Goal: Transaction & Acquisition: Purchase product/service

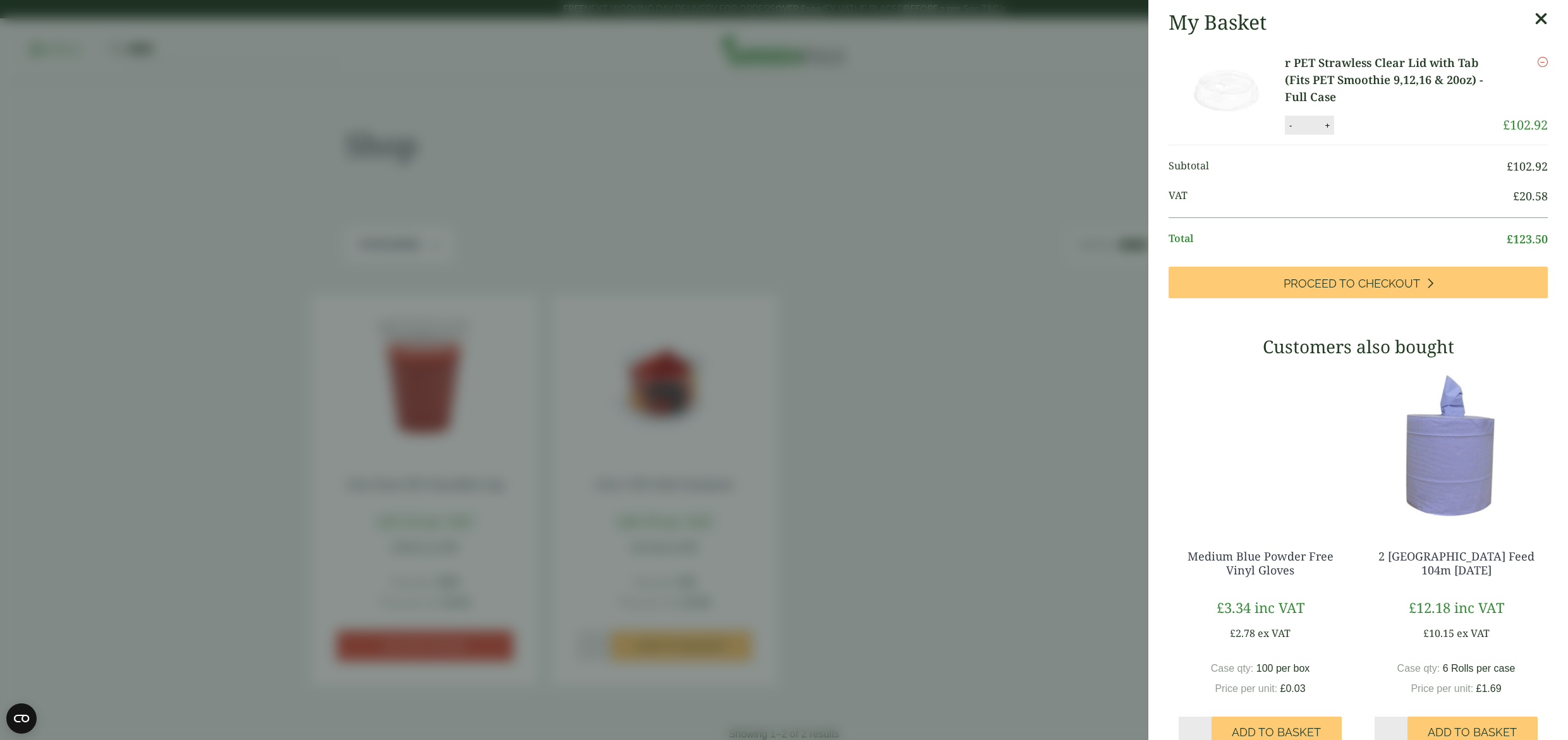
click at [1247, 79] on img at bounding box center [1228, 92] width 114 height 76
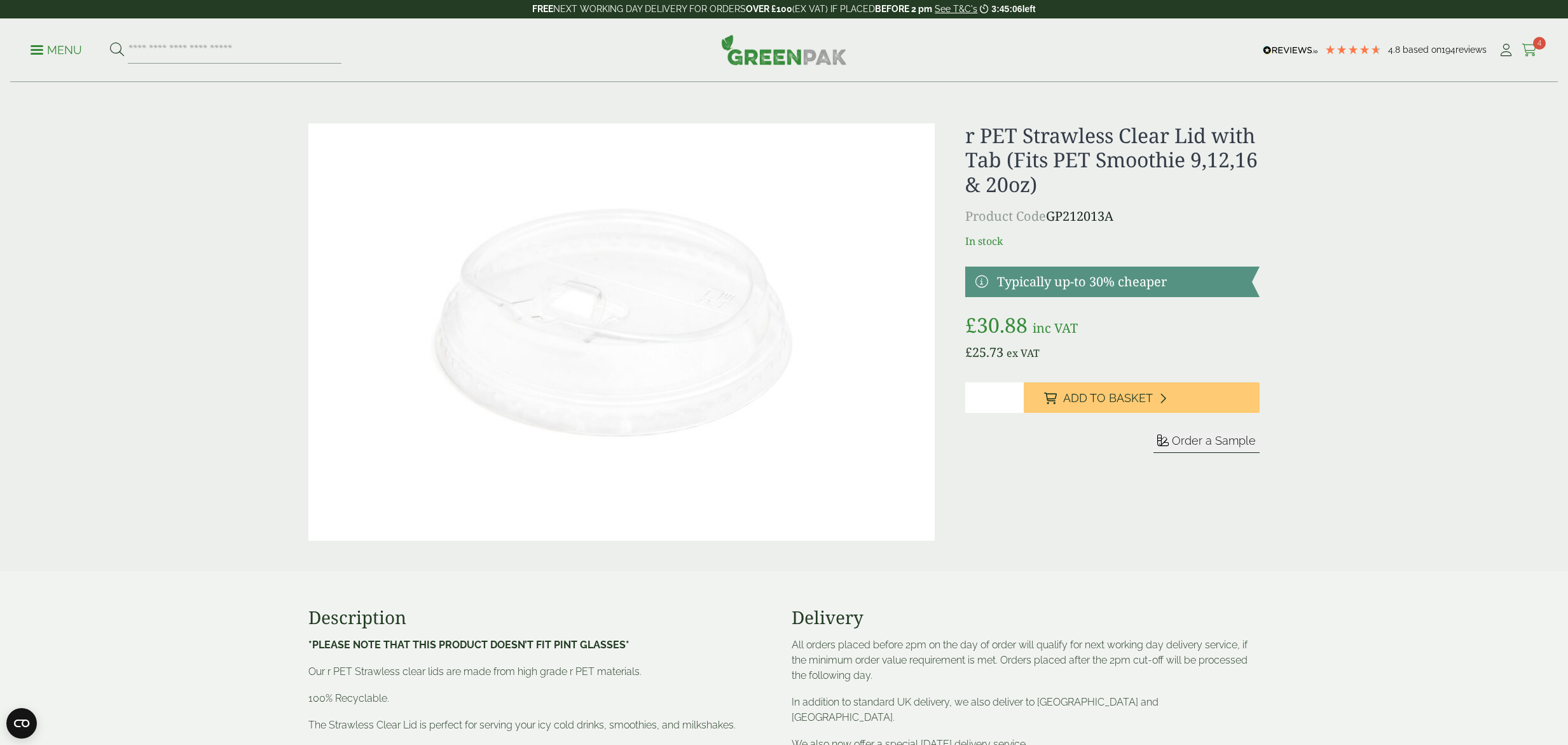
click at [1532, 41] on link "Cart 4" at bounding box center [1530, 50] width 16 height 19
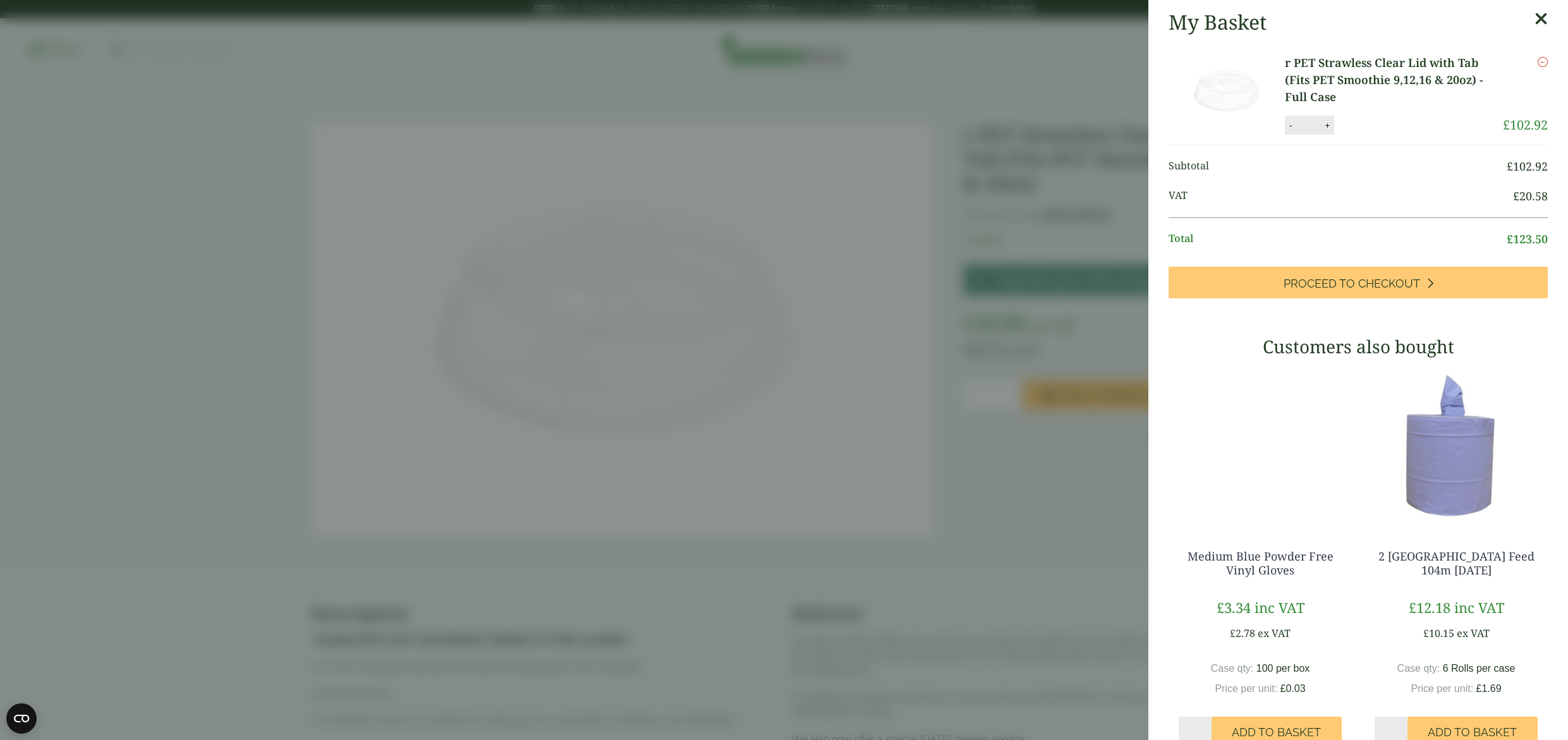
scroll to position [43, 0]
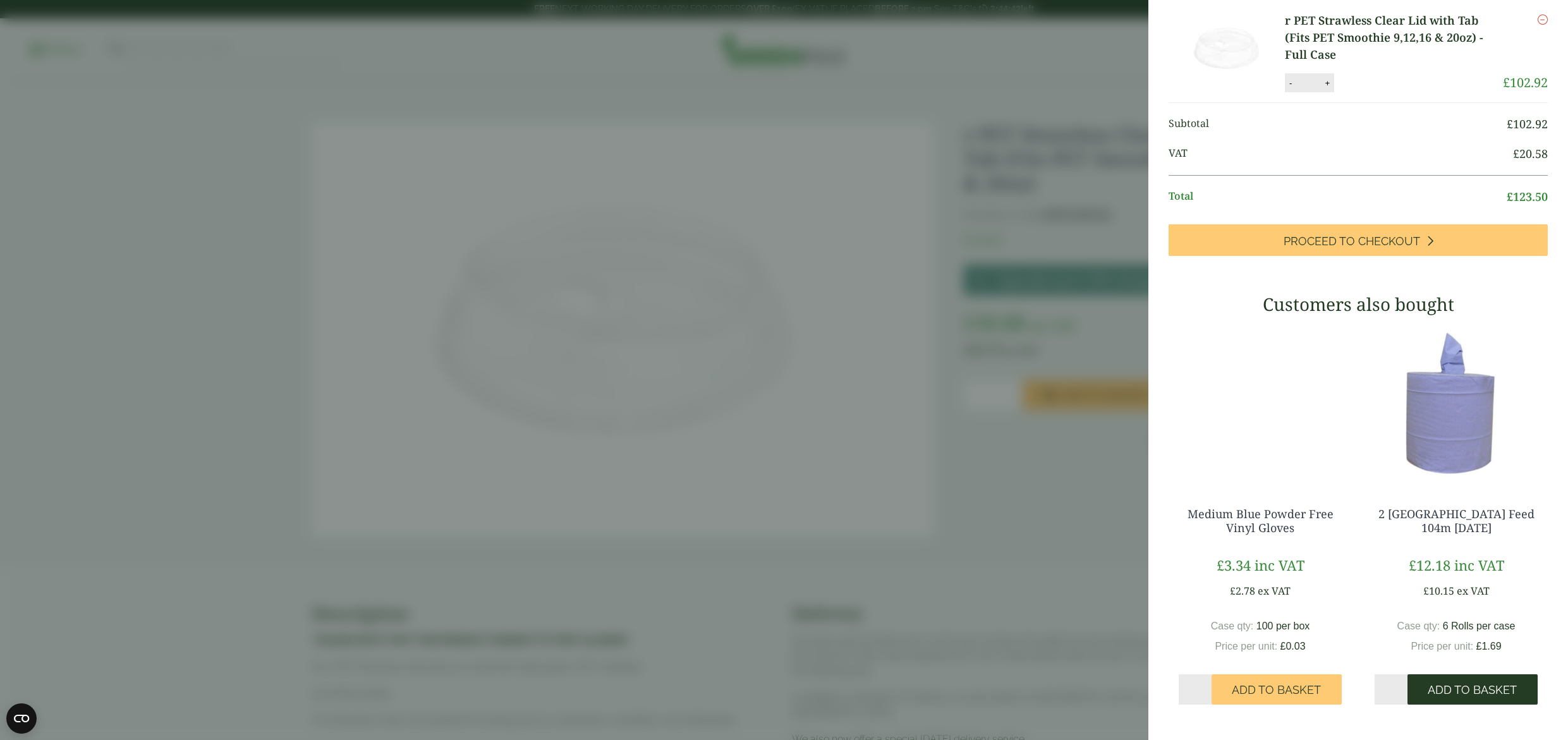
click at [1457, 691] on span "Add to Basket" at bounding box center [1472, 690] width 89 height 14
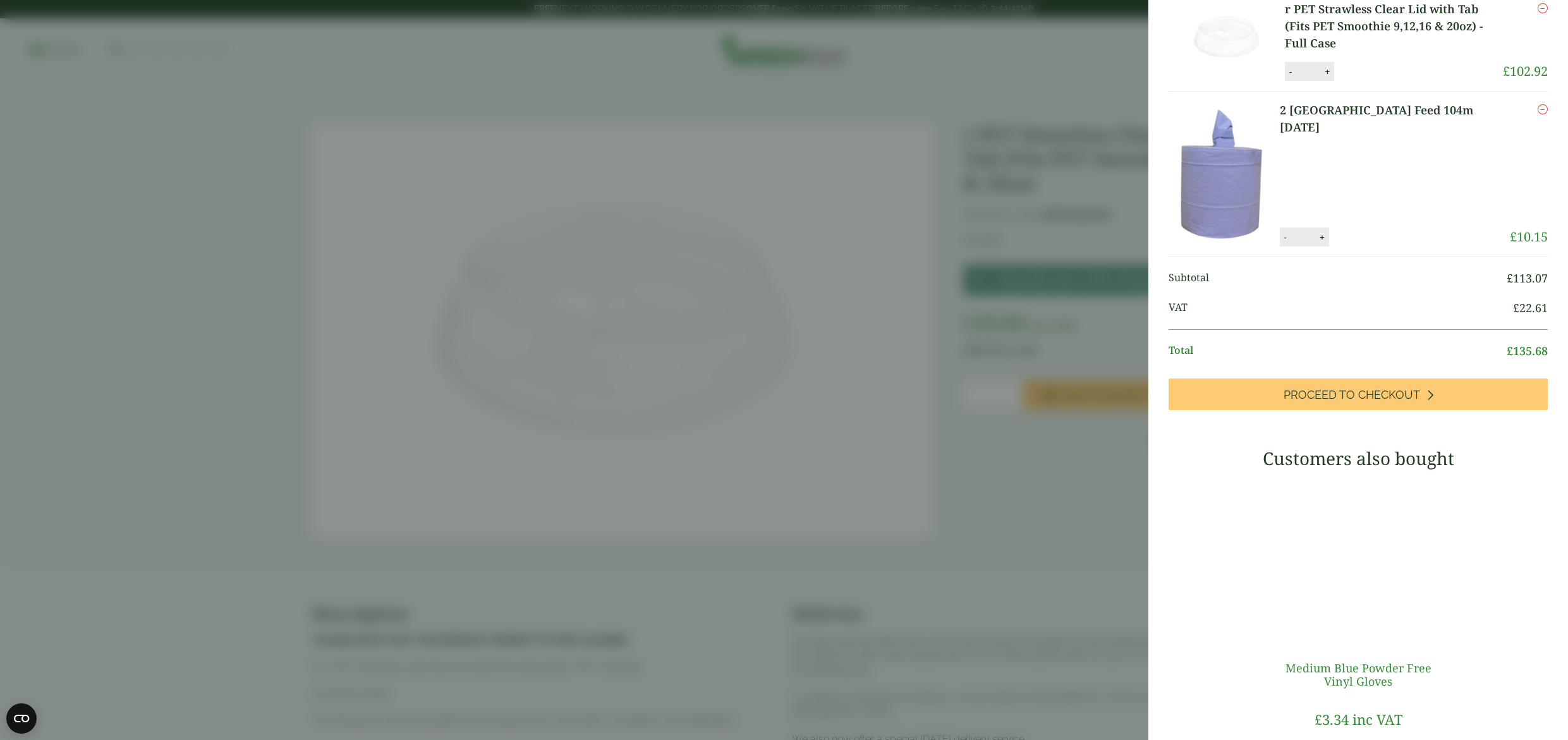
scroll to position [94, 0]
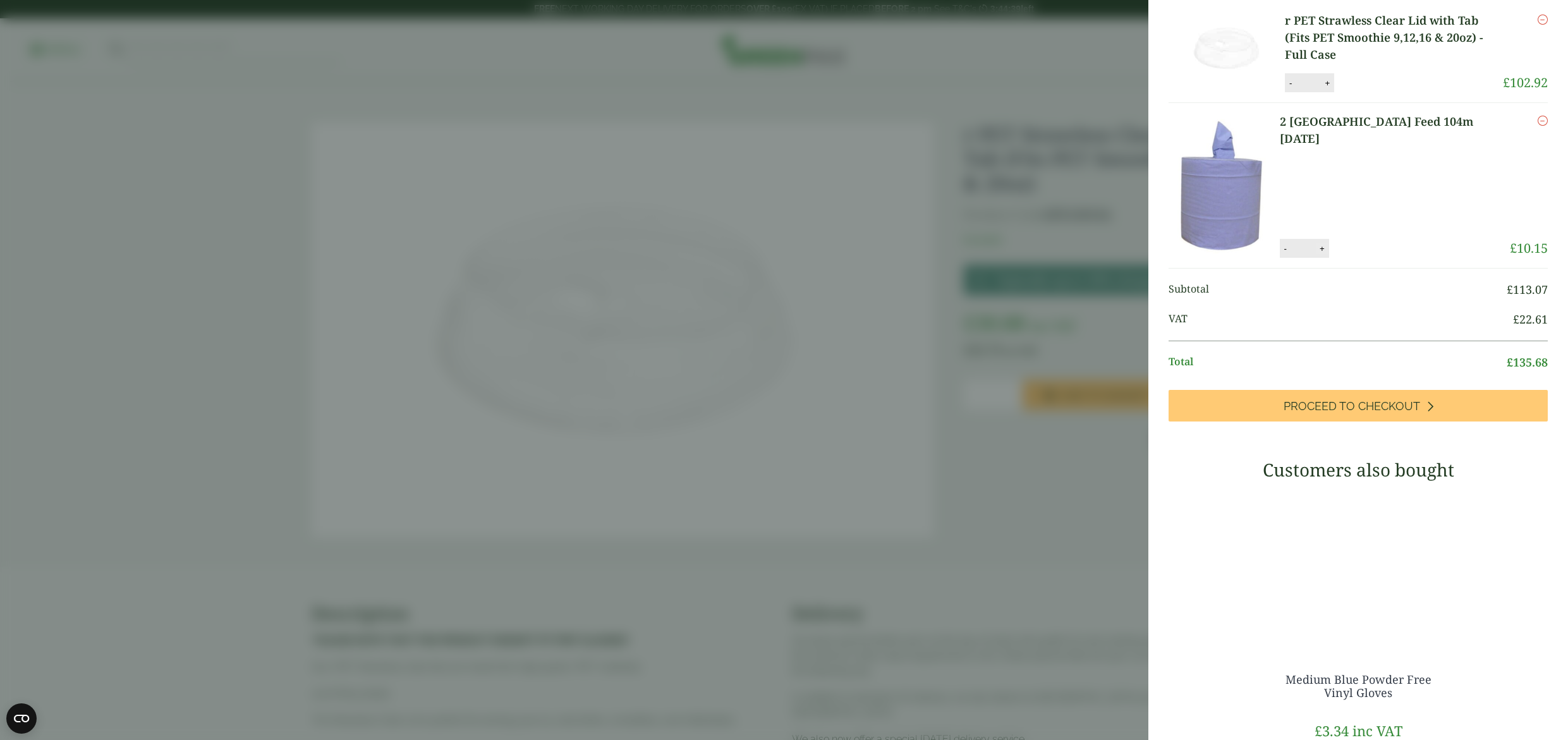
click at [1328, 253] on button "+" at bounding box center [1321, 249] width 12 height 10
type input "*"
click at [1290, 85] on button "-" at bounding box center [1290, 83] width 10 height 10
type input "*"
click at [1353, 85] on button "Update" at bounding box center [1368, 83] width 63 height 19
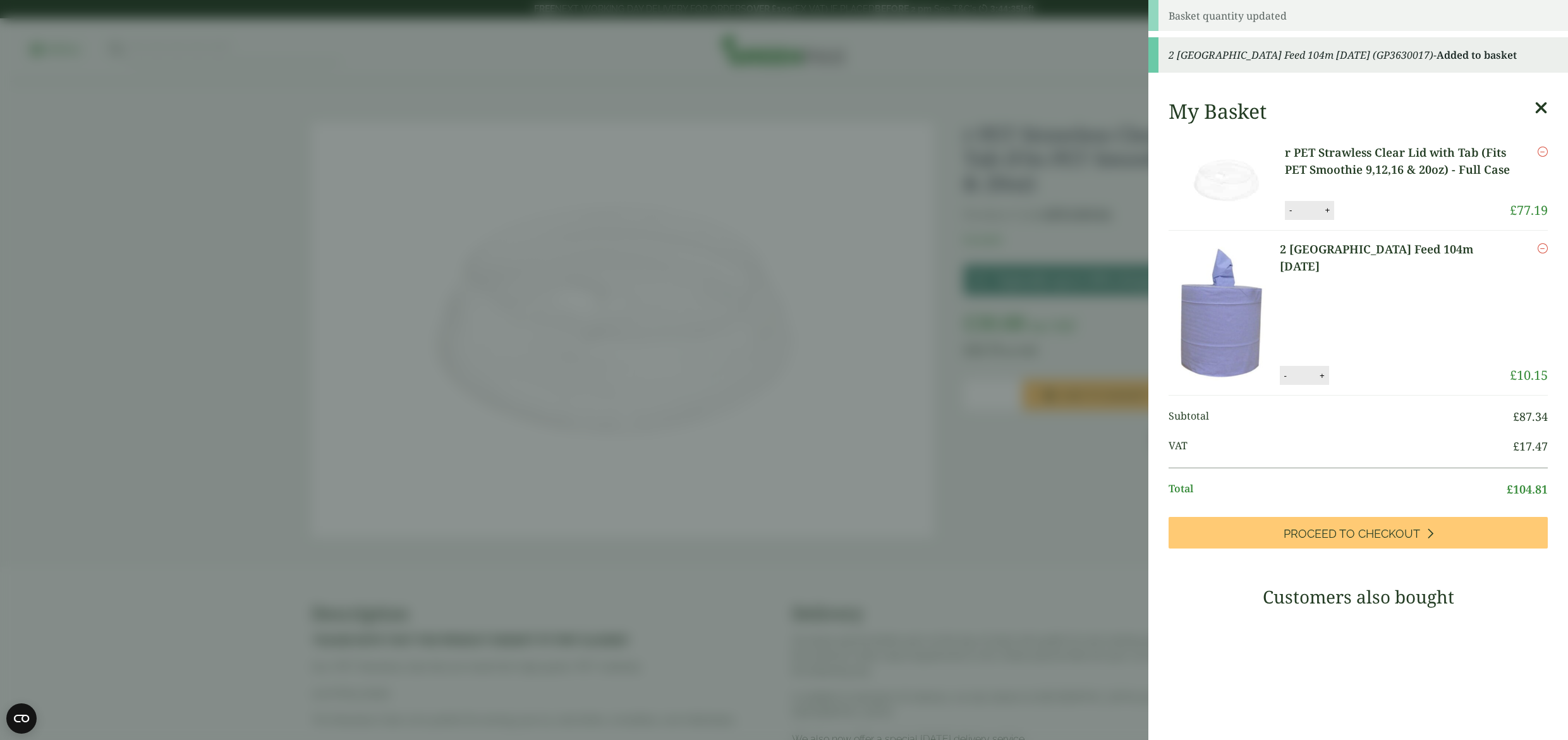
scroll to position [0, 0]
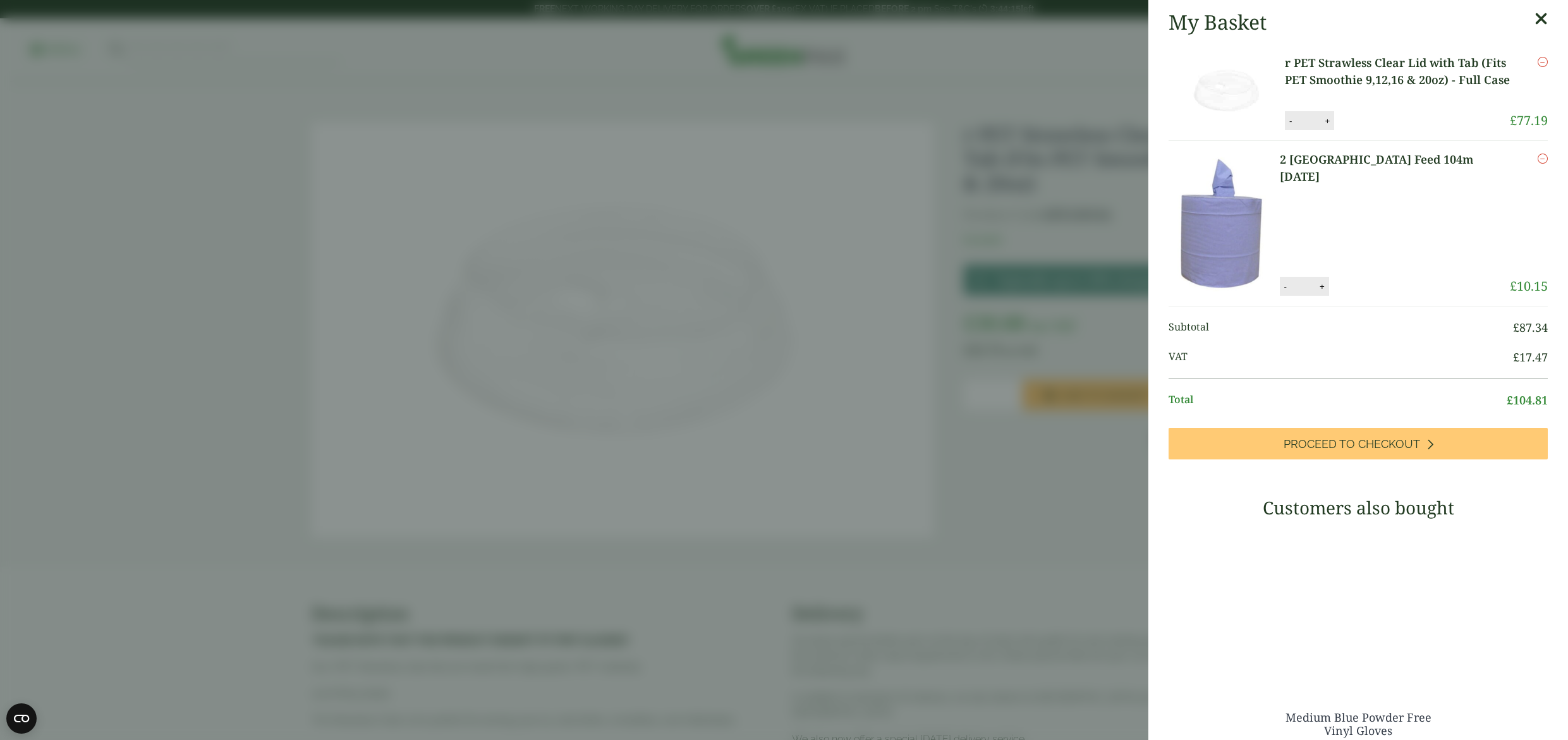
click at [1287, 130] on div "- * +" at bounding box center [1309, 120] width 49 height 19
click at [1291, 126] on button "-" at bounding box center [1290, 121] width 10 height 10
type input "*"
click at [1391, 123] on button "Update" at bounding box center [1368, 121] width 63 height 19
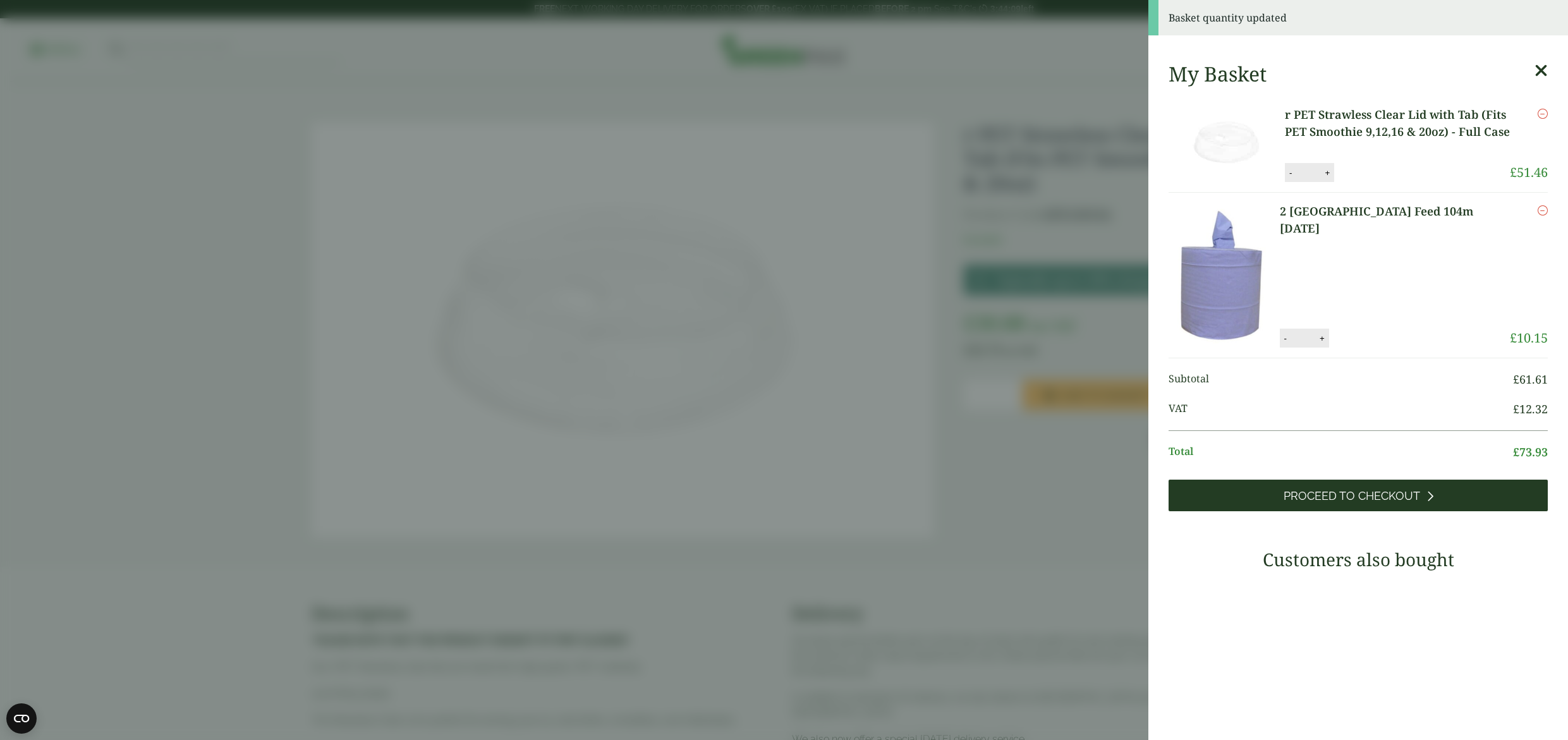
click at [1381, 495] on link "Proceed to Checkout" at bounding box center [1357, 495] width 379 height 31
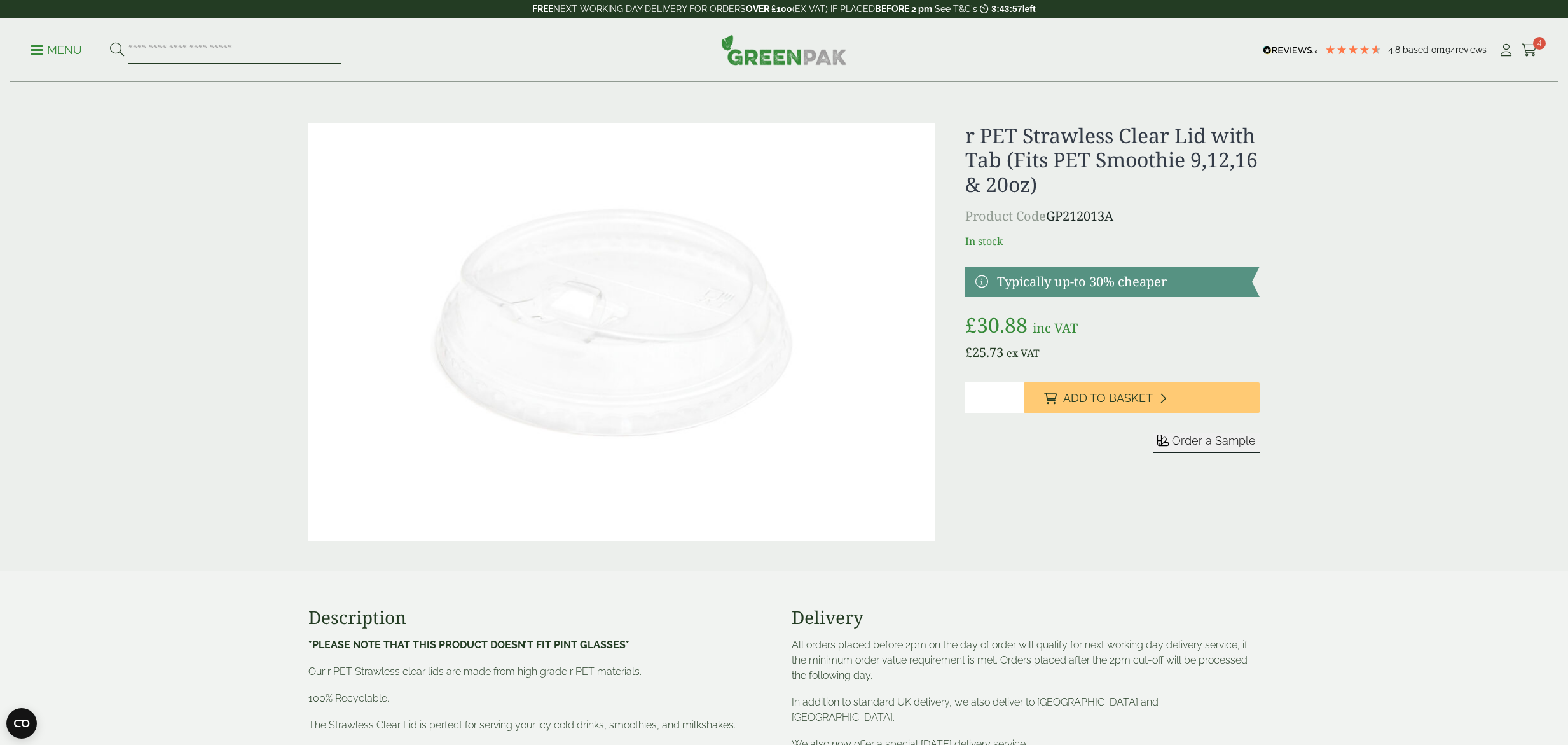
click at [222, 59] on input "search" at bounding box center [234, 50] width 213 height 27
click at [1530, 54] on icon at bounding box center [1530, 50] width 16 height 13
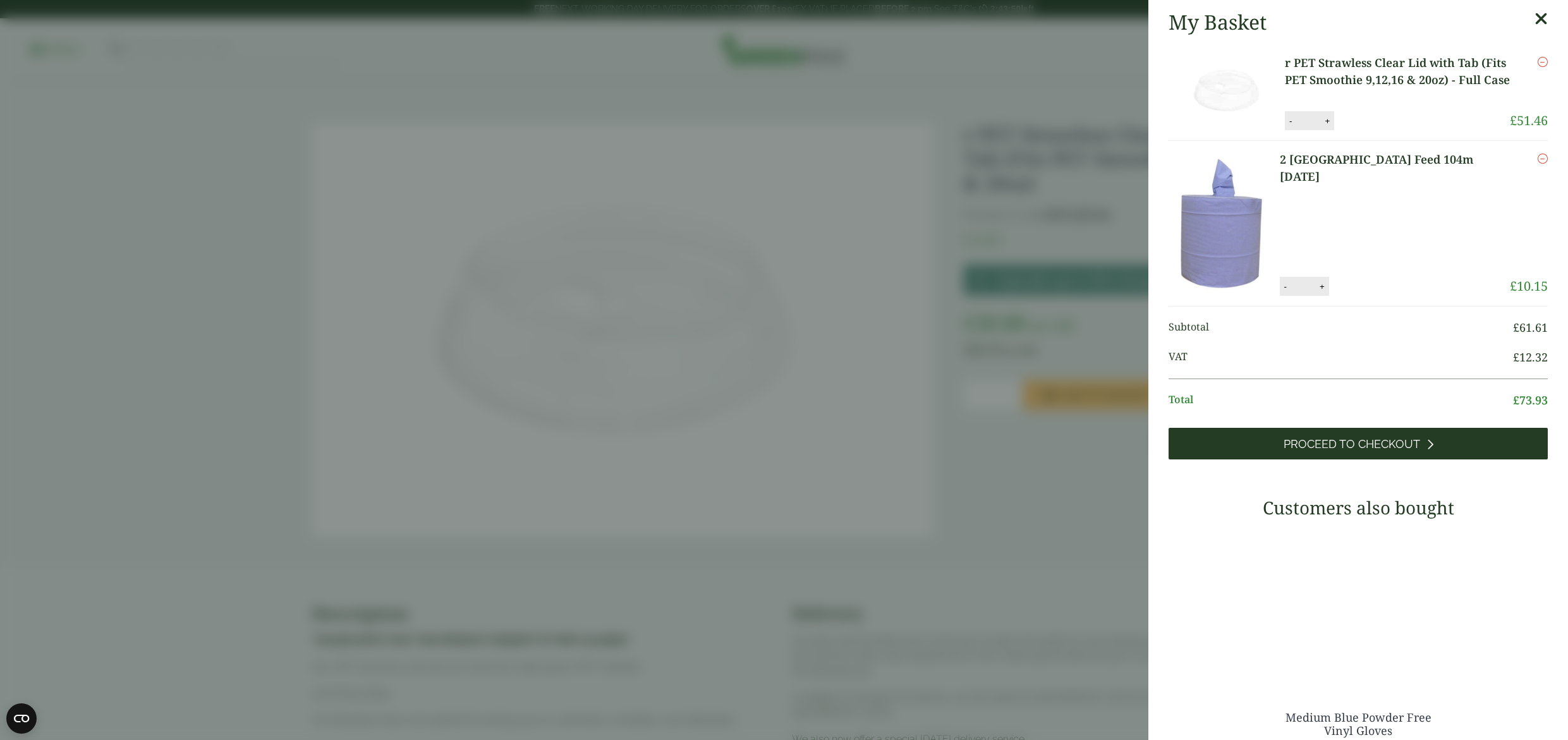
click at [1347, 437] on link "Proceed to Checkout" at bounding box center [1357, 444] width 379 height 31
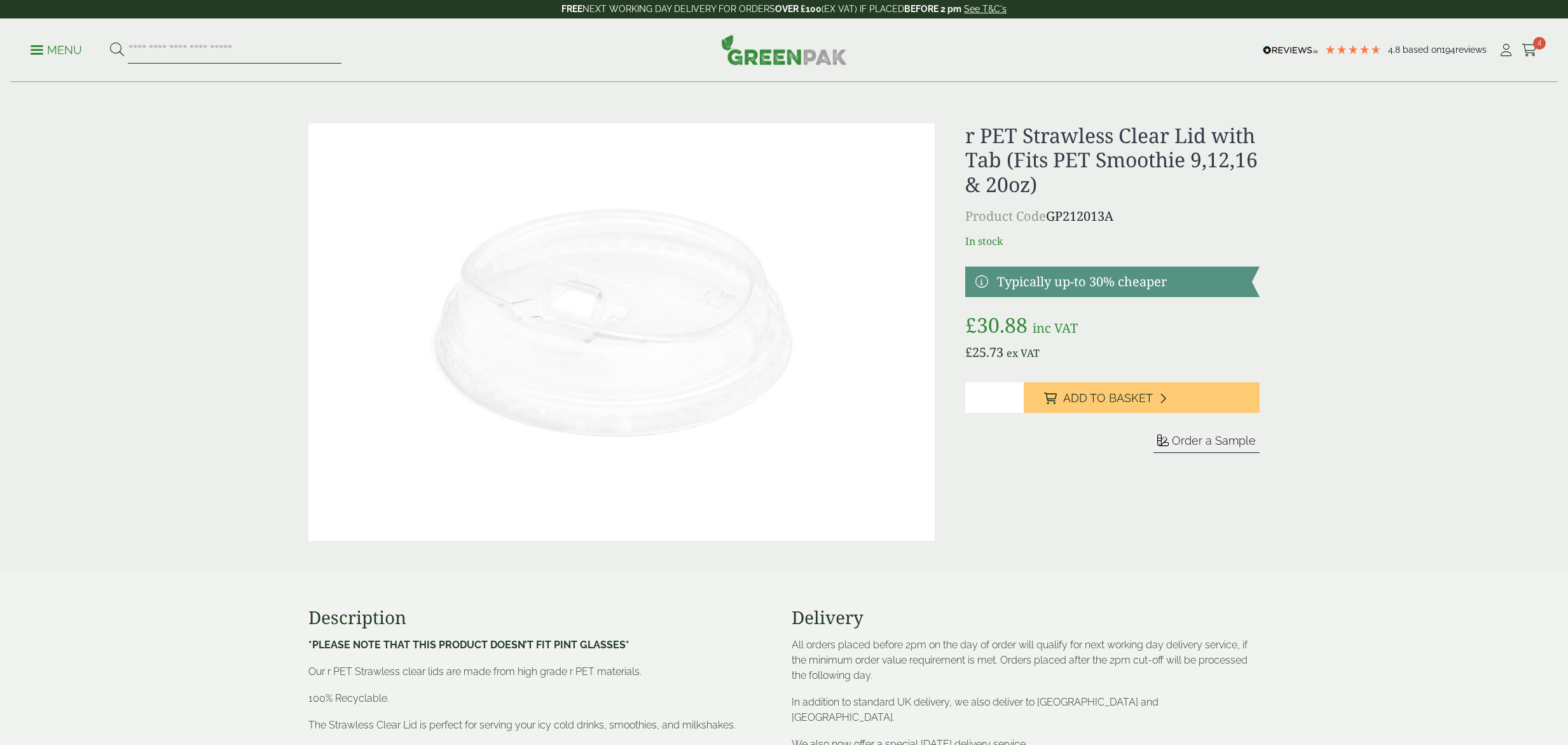
click at [229, 52] on input "search" at bounding box center [234, 50] width 213 height 27
type input "***"
click at [110, 42] on button at bounding box center [117, 50] width 14 height 16
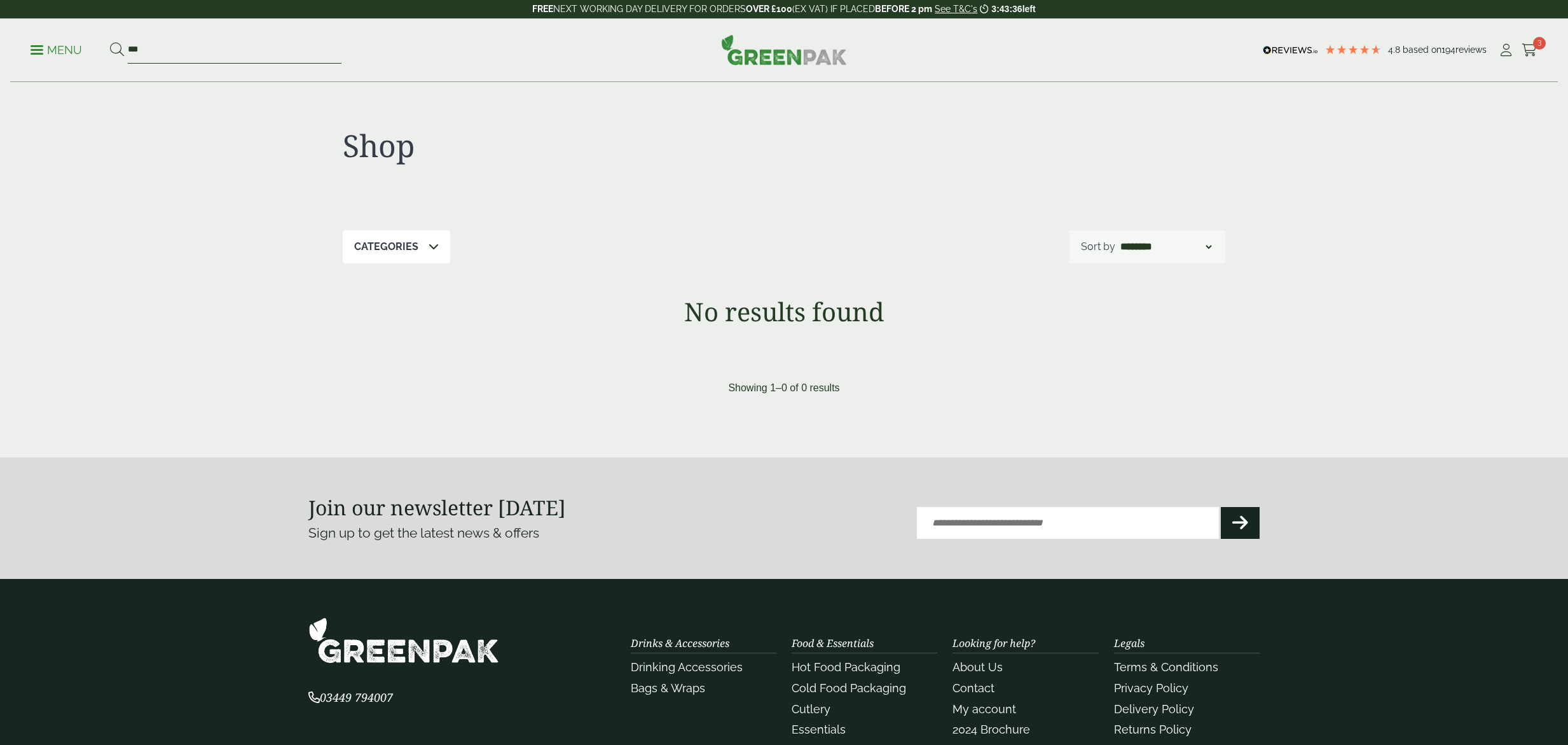
click at [178, 57] on input "***" at bounding box center [234, 50] width 213 height 27
type input "*"
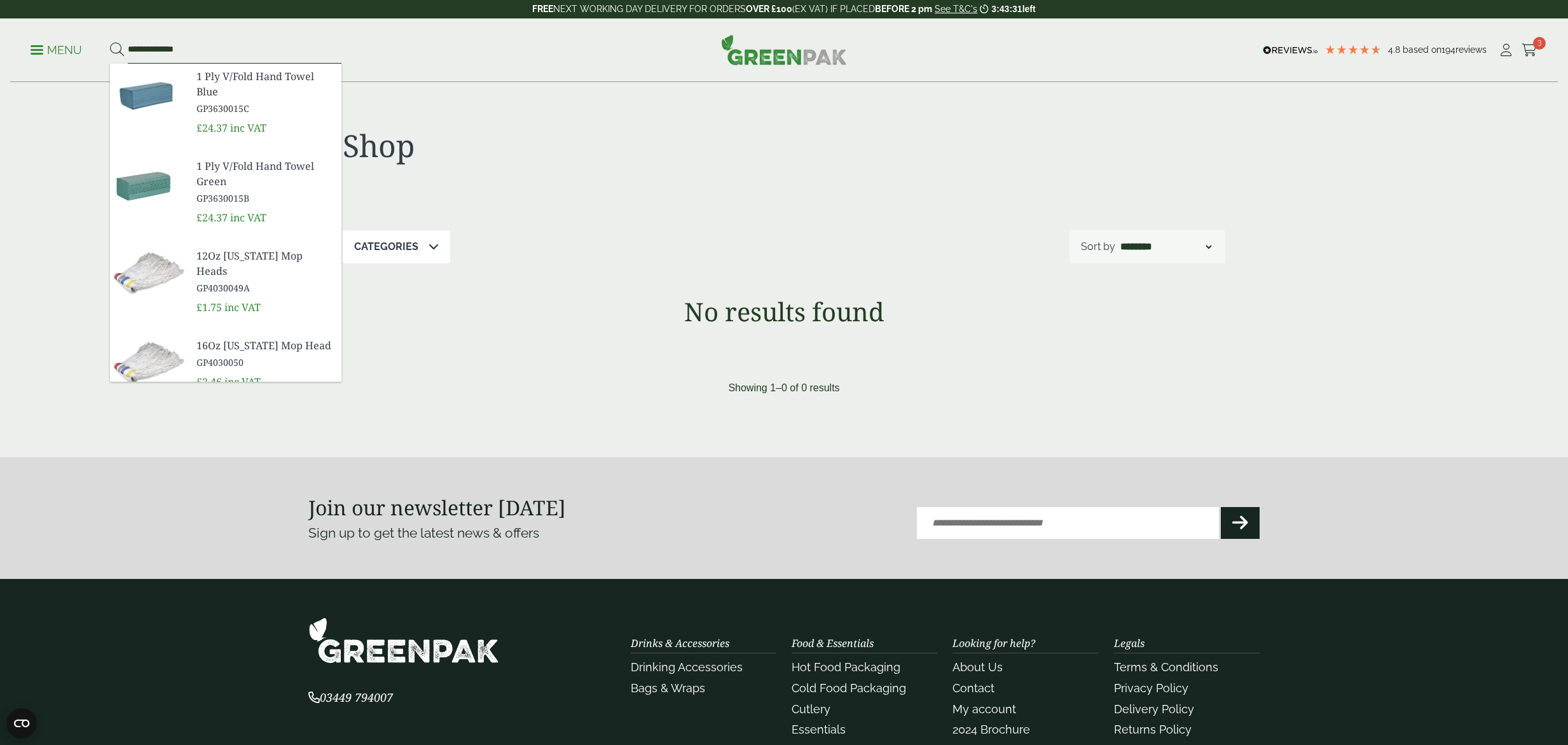
type input "**********"
click at [110, 42] on button at bounding box center [117, 50] width 14 height 16
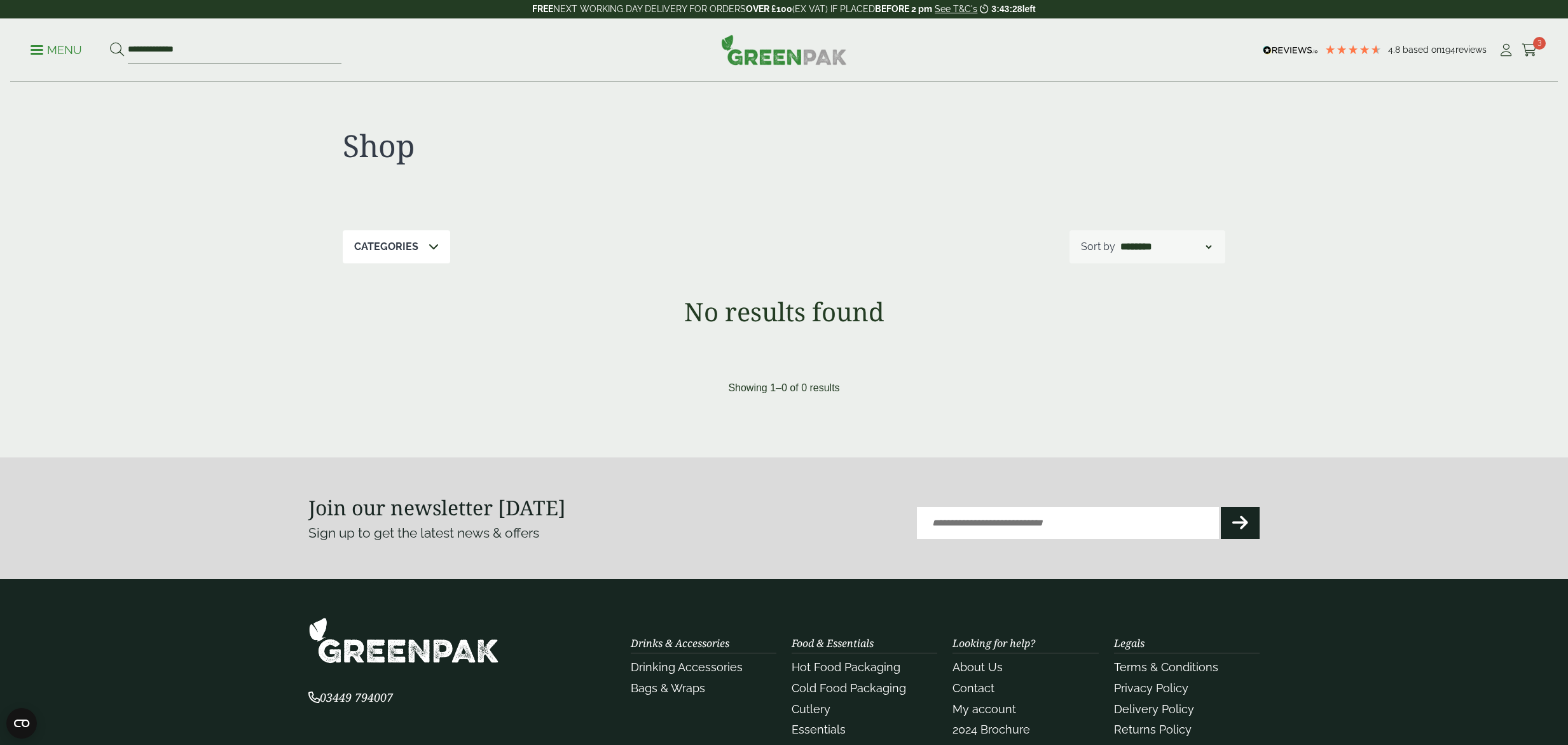
click at [770, 51] on img at bounding box center [784, 49] width 126 height 30
drag, startPoint x: 534, startPoint y: 7, endPoint x: 987, endPoint y: 5, distance: 453.0
click at [987, 5] on p "FREE NEXT WORKING DAY DELIVERY FOR ORDERS OVER £100 (EX VAT) IF PLACED BEFORE 2…" at bounding box center [784, 9] width 1568 height 18
click at [776, 262] on div "**********" at bounding box center [784, 247] width 882 height 33
click at [1538, 54] on div "**********" at bounding box center [784, 50] width 1548 height 64
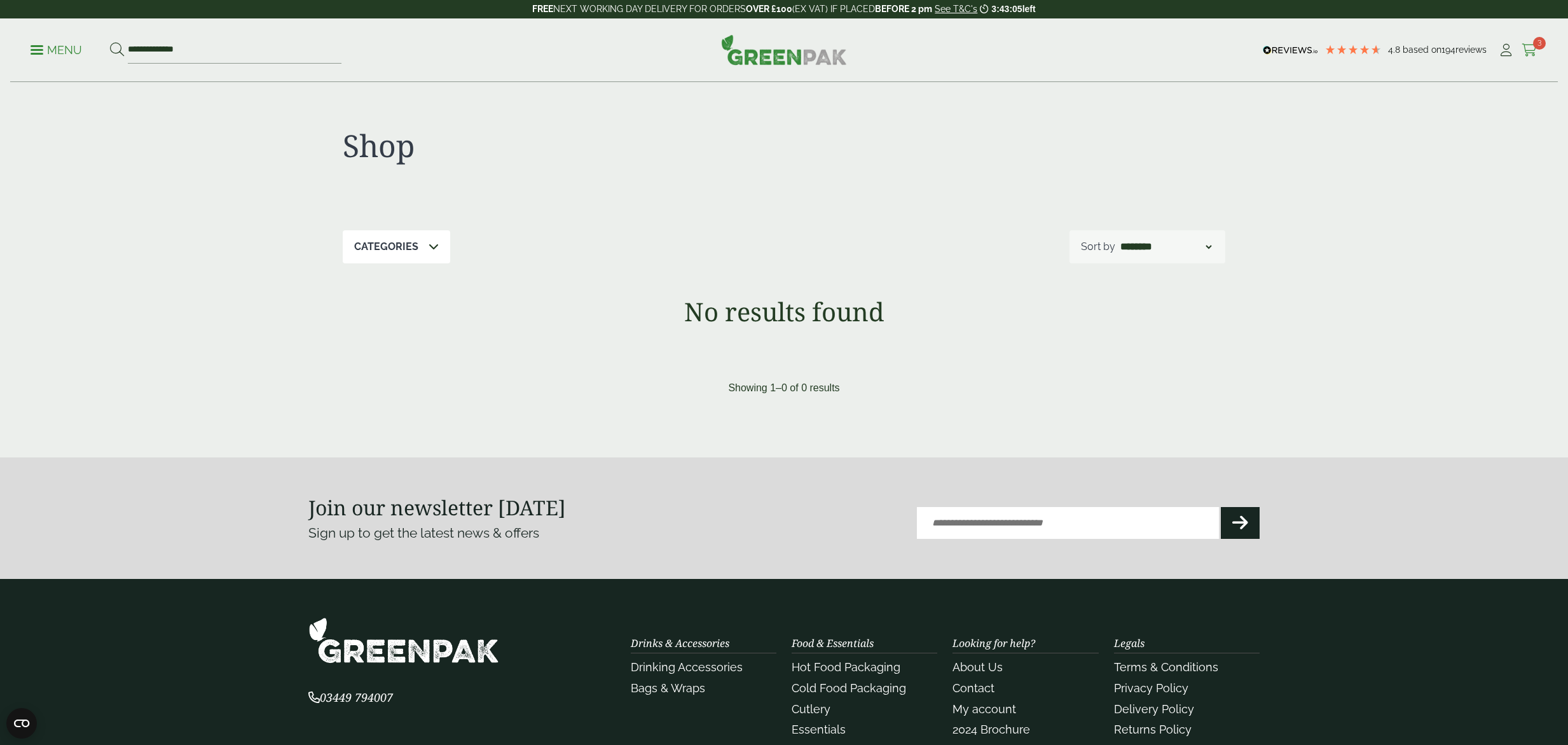
click at [1536, 49] on icon at bounding box center [1530, 50] width 16 height 13
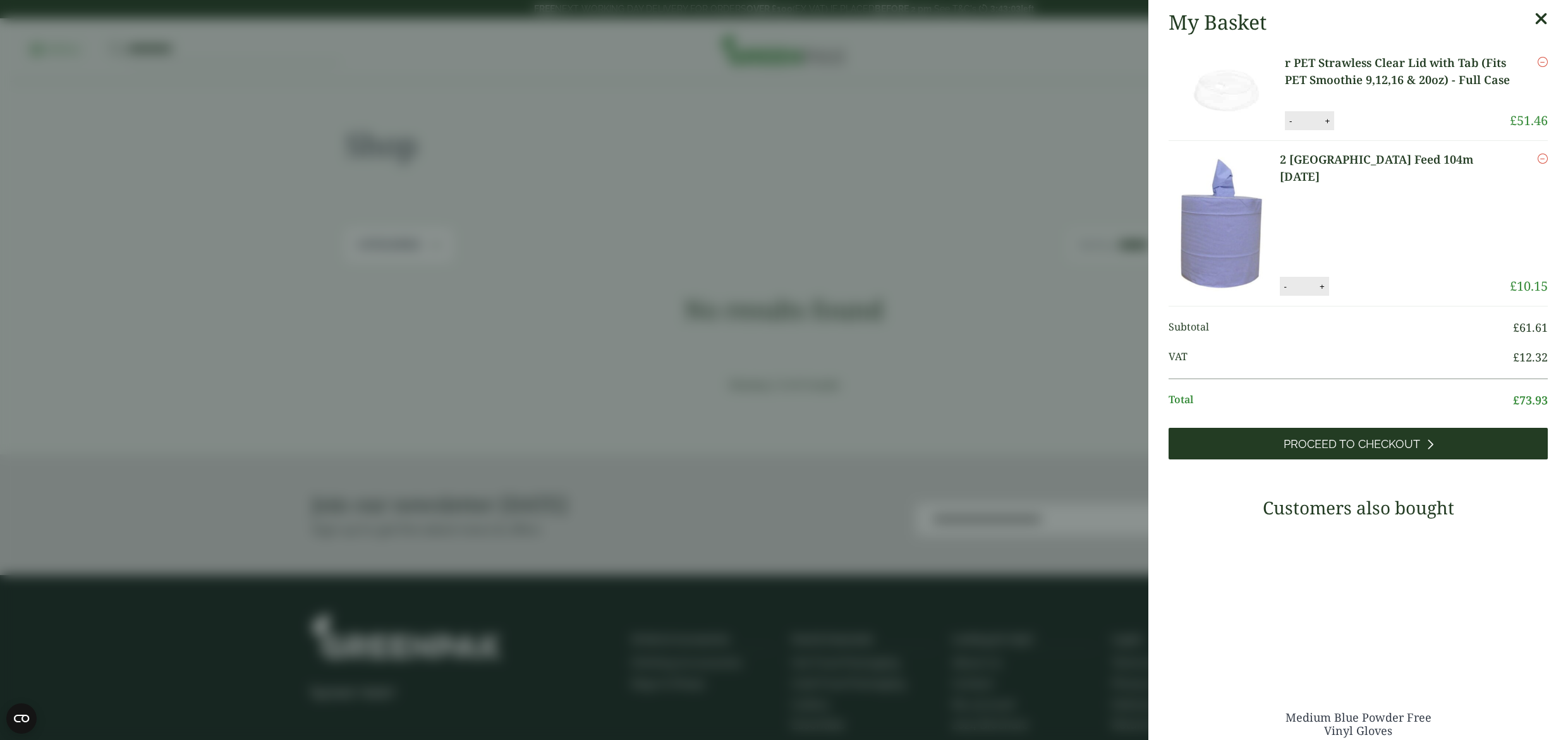
click at [1363, 459] on link "Proceed to Checkout" at bounding box center [1357, 444] width 379 height 31
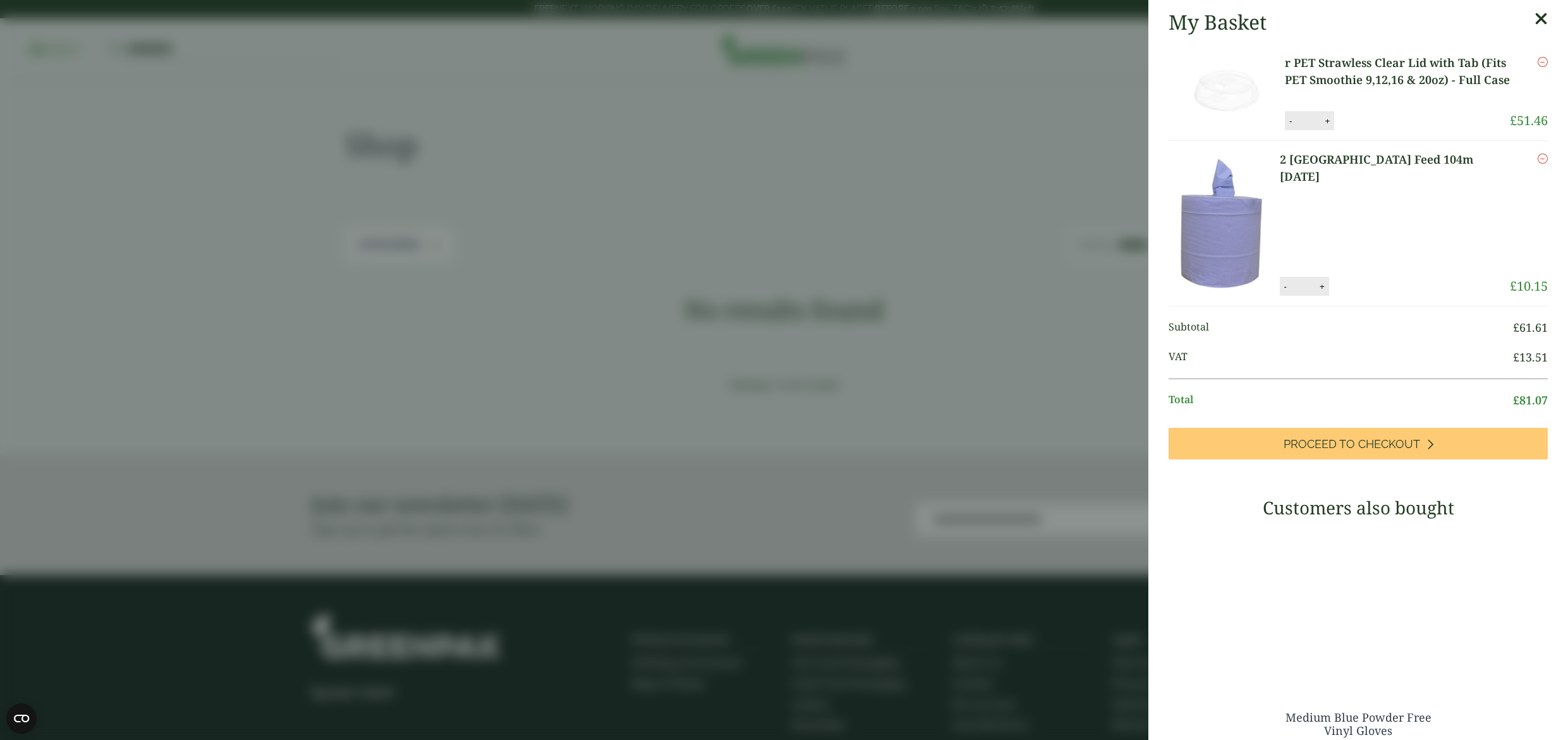
click at [1330, 126] on button "+" at bounding box center [1327, 121] width 12 height 10
type input "*"
click at [1374, 131] on button "Update" at bounding box center [1368, 121] width 63 height 19
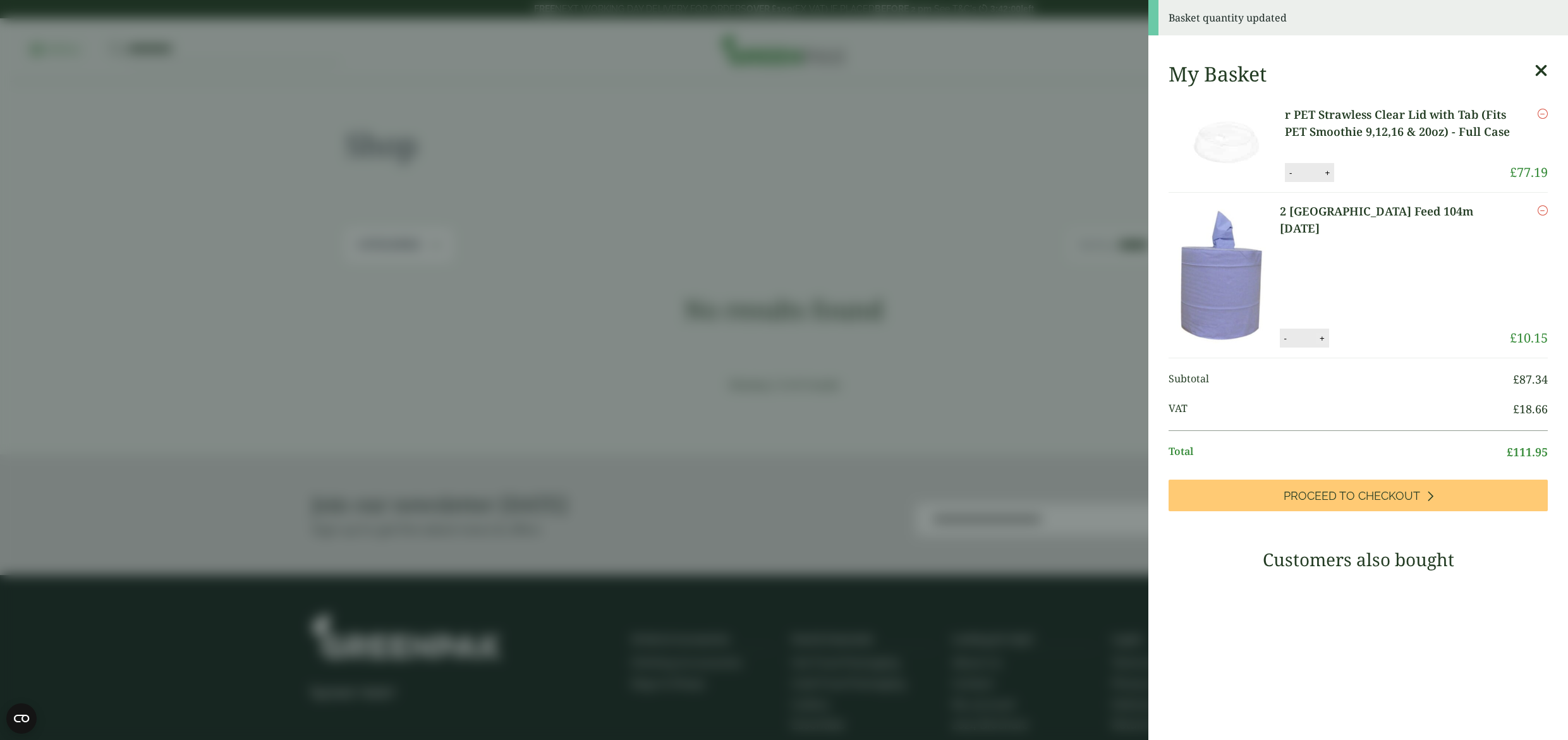
click at [1328, 344] on button "+" at bounding box center [1321, 338] width 12 height 10
type input "*"
click at [1345, 348] on button "Update" at bounding box center [1363, 338] width 63 height 19
click at [1328, 344] on button "+" at bounding box center [1321, 338] width 12 height 10
type input "*"
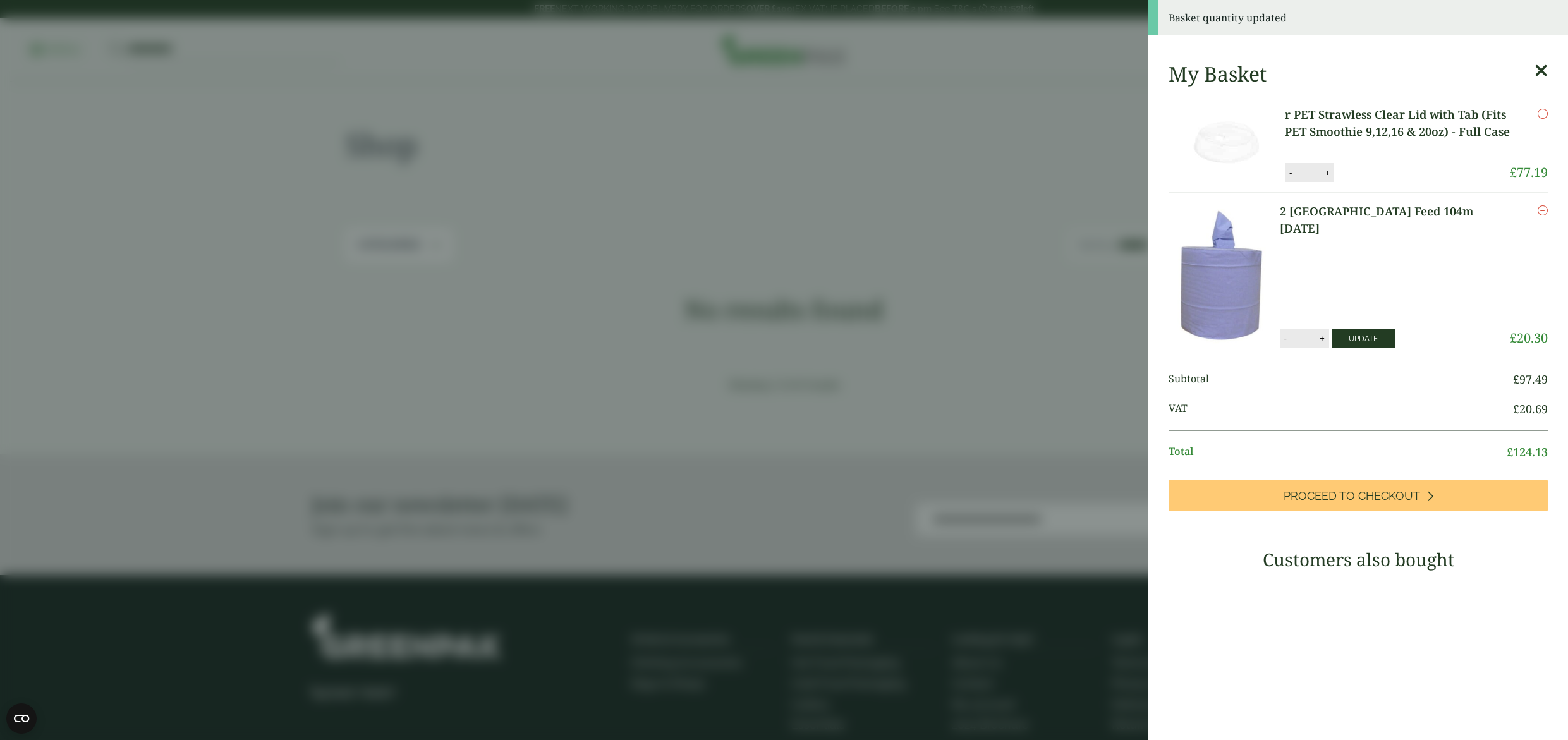
click at [1381, 348] on button "Update" at bounding box center [1363, 338] width 63 height 19
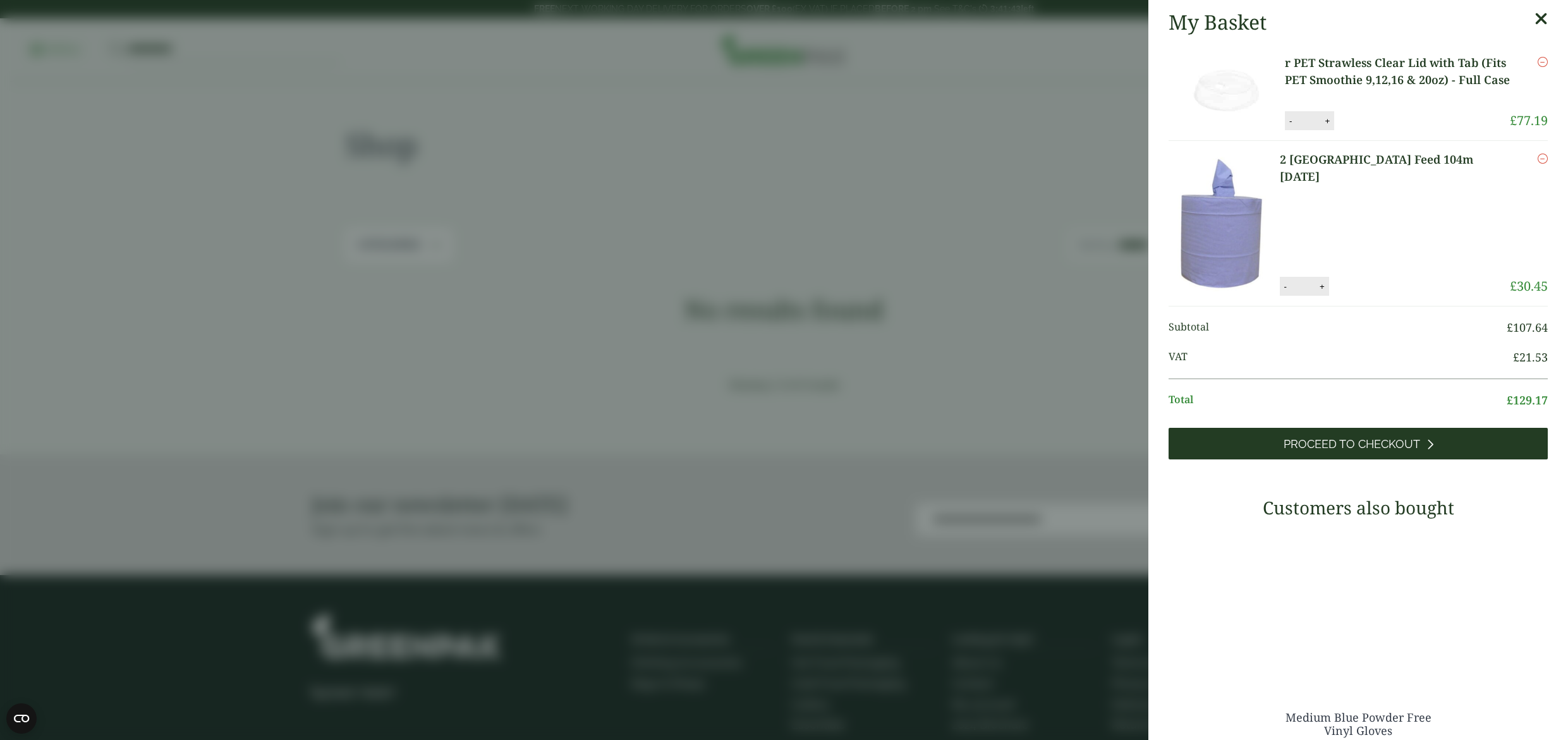
click at [1337, 459] on link "Proceed to Checkout" at bounding box center [1357, 444] width 379 height 31
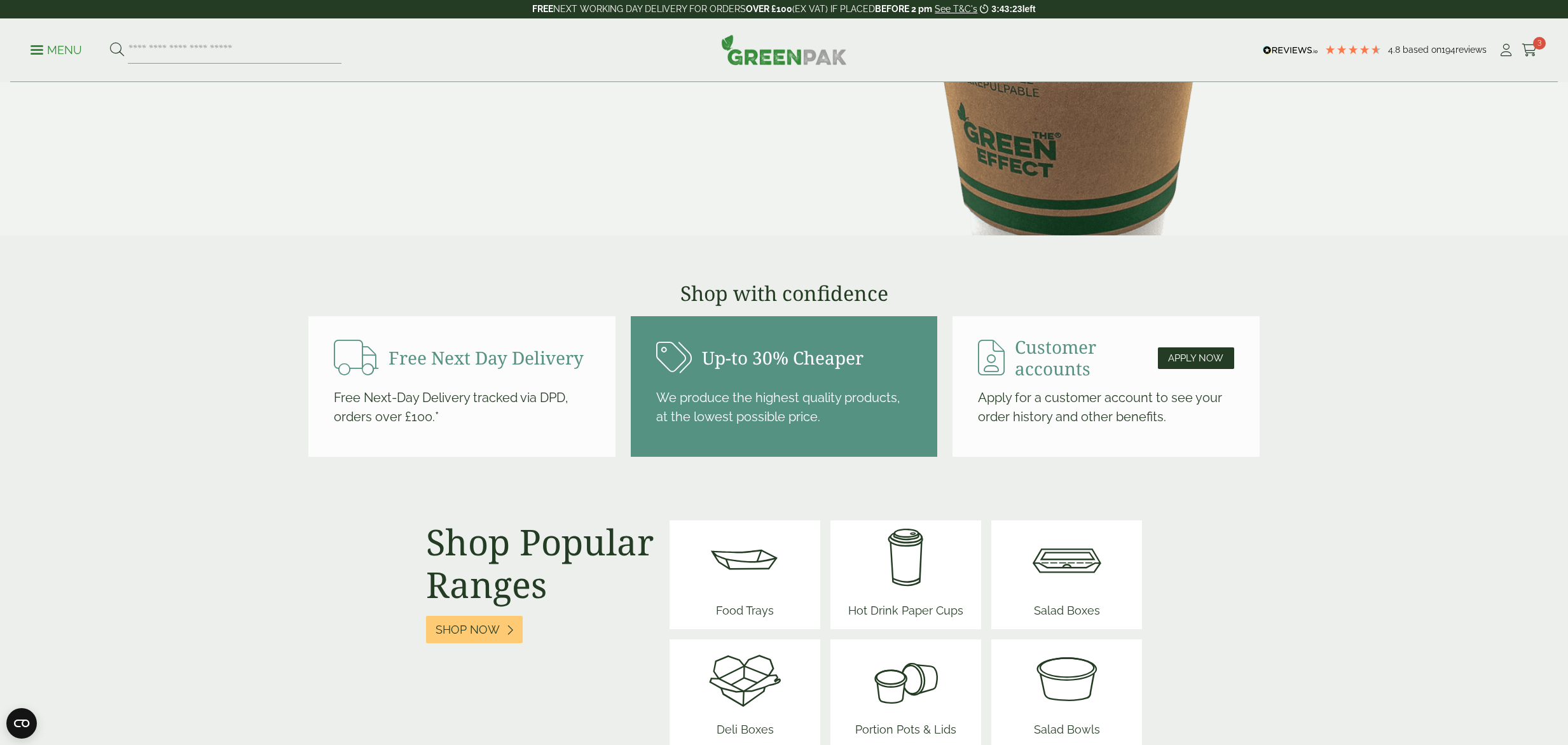
scroll to position [1411, 0]
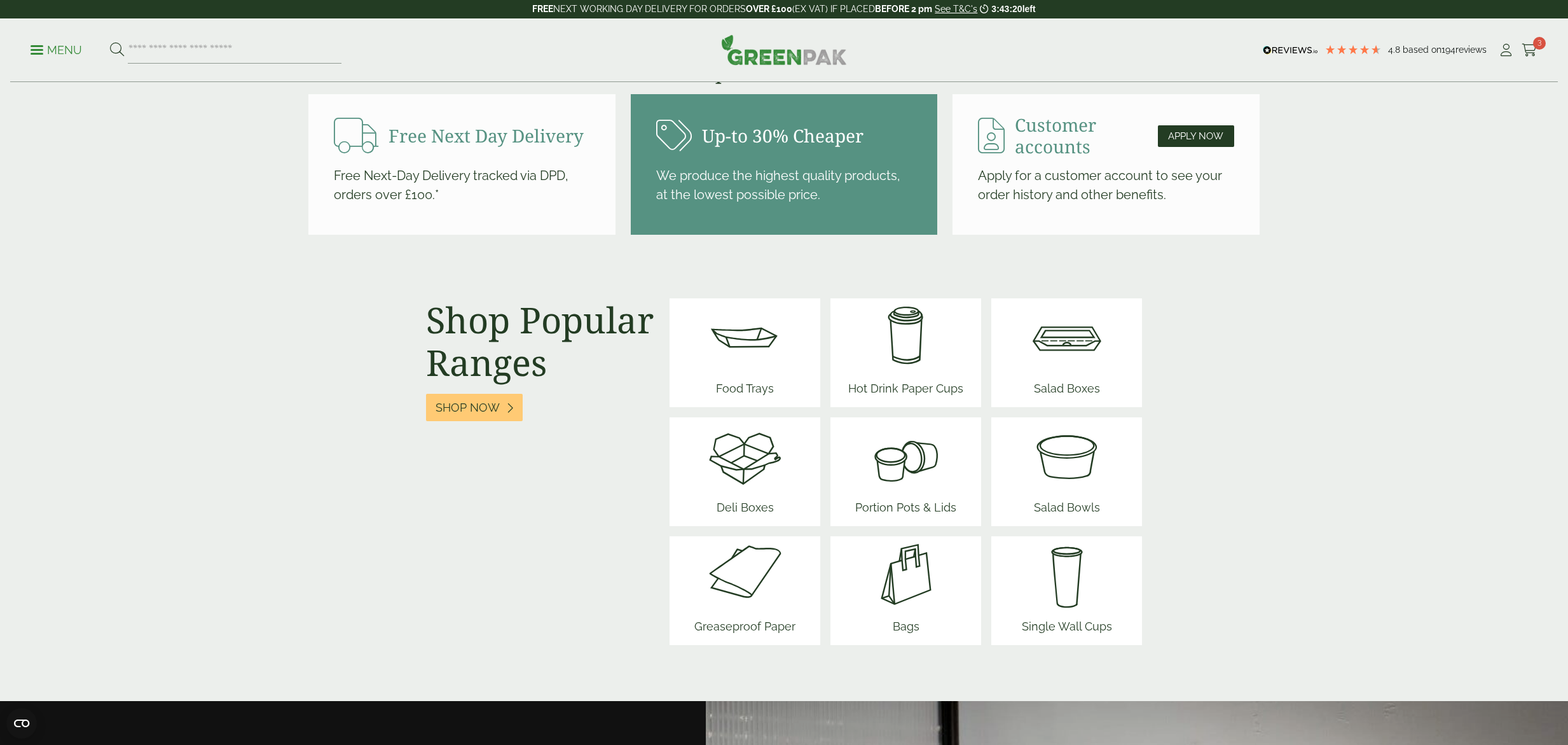
drag, startPoint x: 1307, startPoint y: 229, endPoint x: 257, endPoint y: 128, distance: 1054.8
click at [304, 129] on section "Shop with confidence Free Next Day Delivery Apply Now" at bounding box center [784, 147] width 1568 height 175
click at [257, 128] on section "Shop with confidence Free Next Day Delivery Apply Now" at bounding box center [784, 147] width 1568 height 175
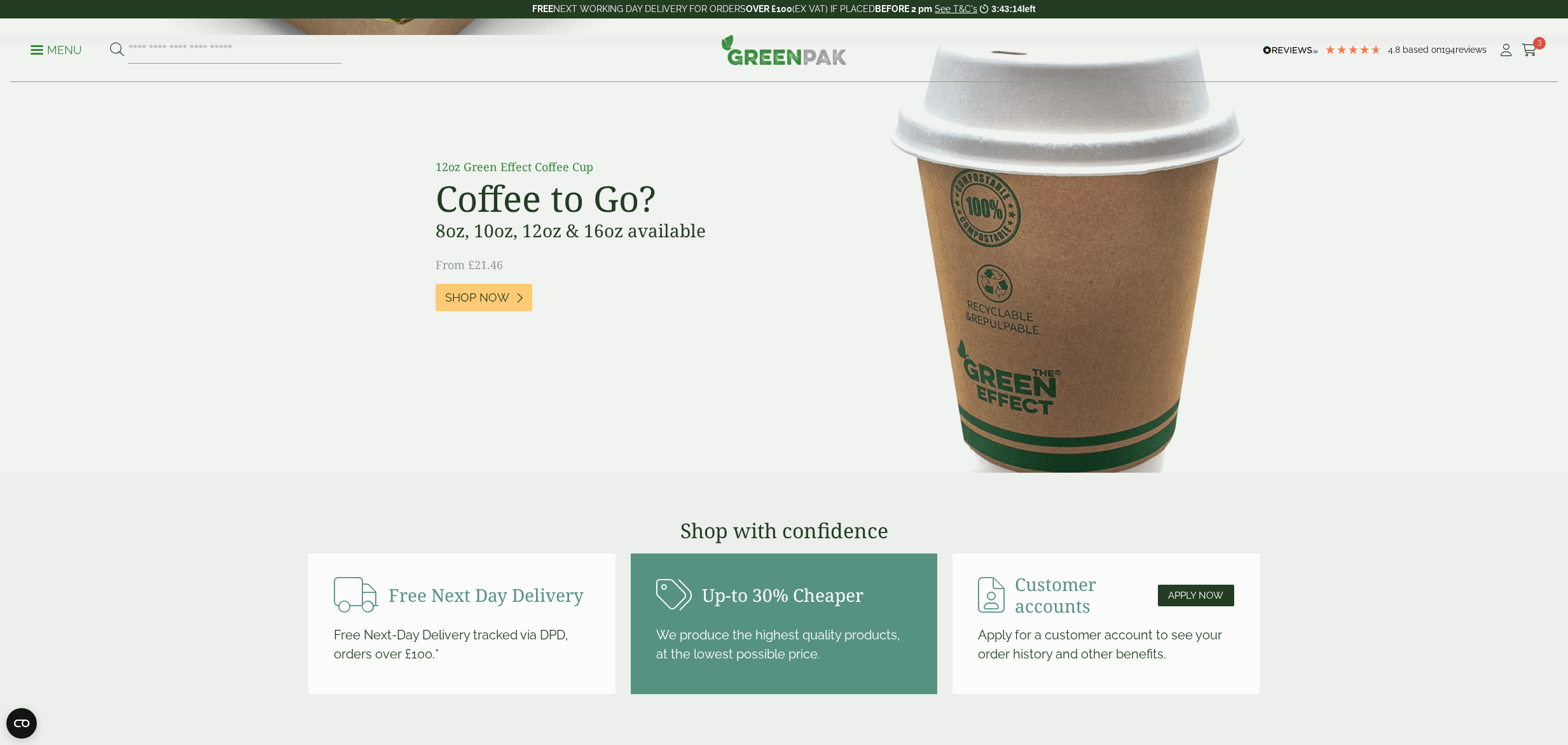
scroll to position [0, 0]
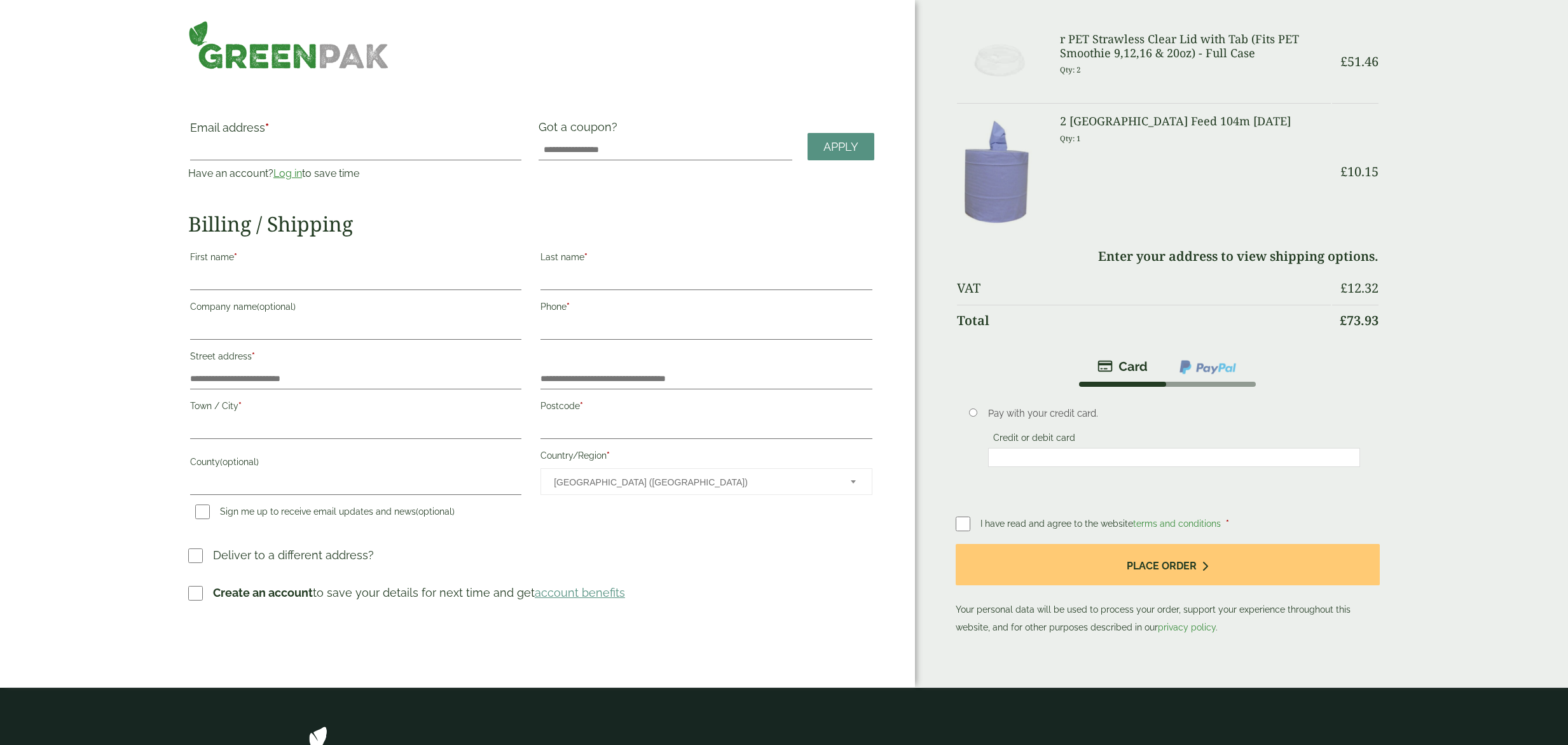
click at [1209, 377] on li at bounding box center [1208, 367] width 90 height 29
click at [1210, 367] on img at bounding box center [1208, 367] width 59 height 16
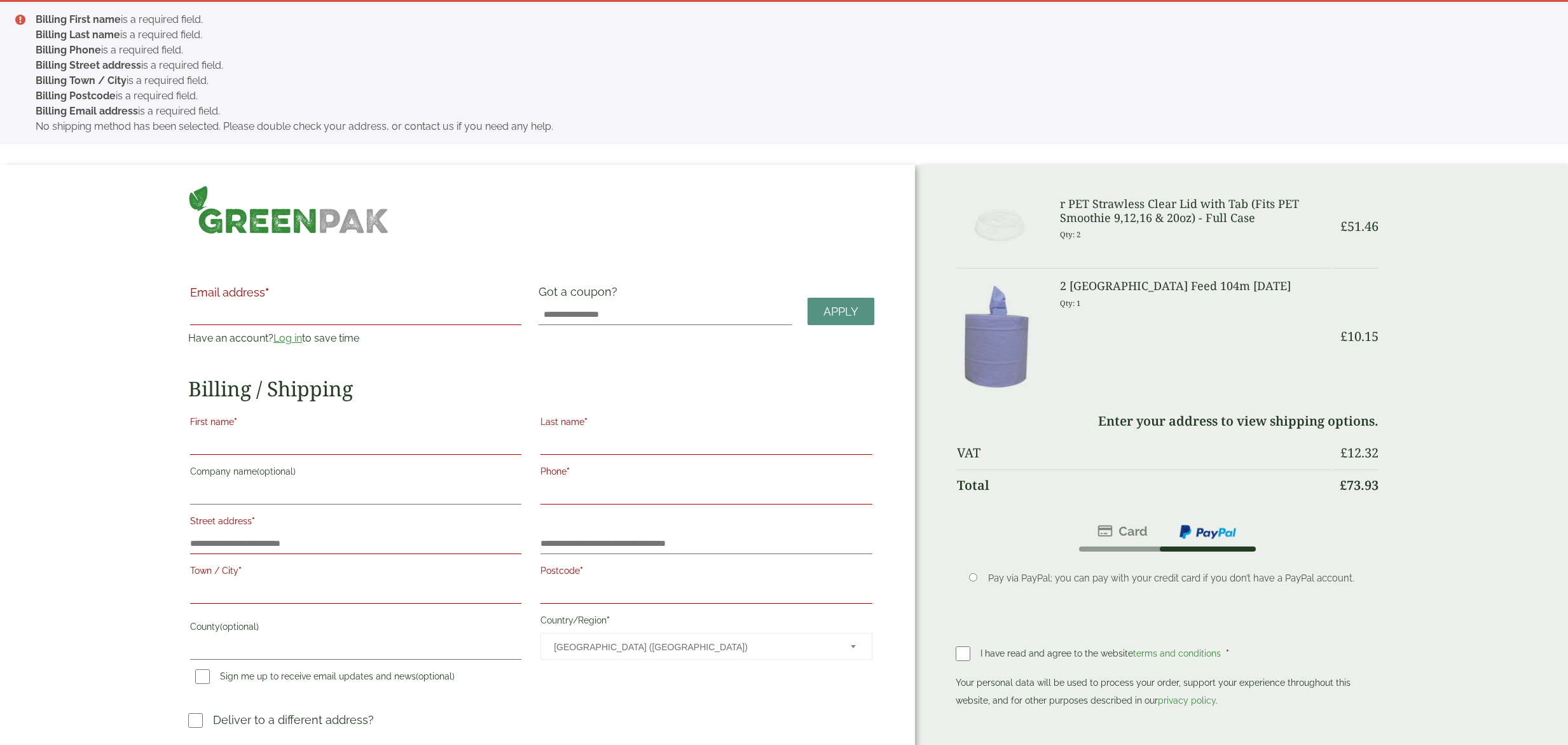
click at [306, 320] on input "Email address *" at bounding box center [356, 315] width 331 height 20
type input "**********"
click at [272, 434] on input "First name *" at bounding box center [356, 444] width 331 height 20
type input "*"
click at [578, 444] on input "Last name *" at bounding box center [706, 444] width 331 height 20
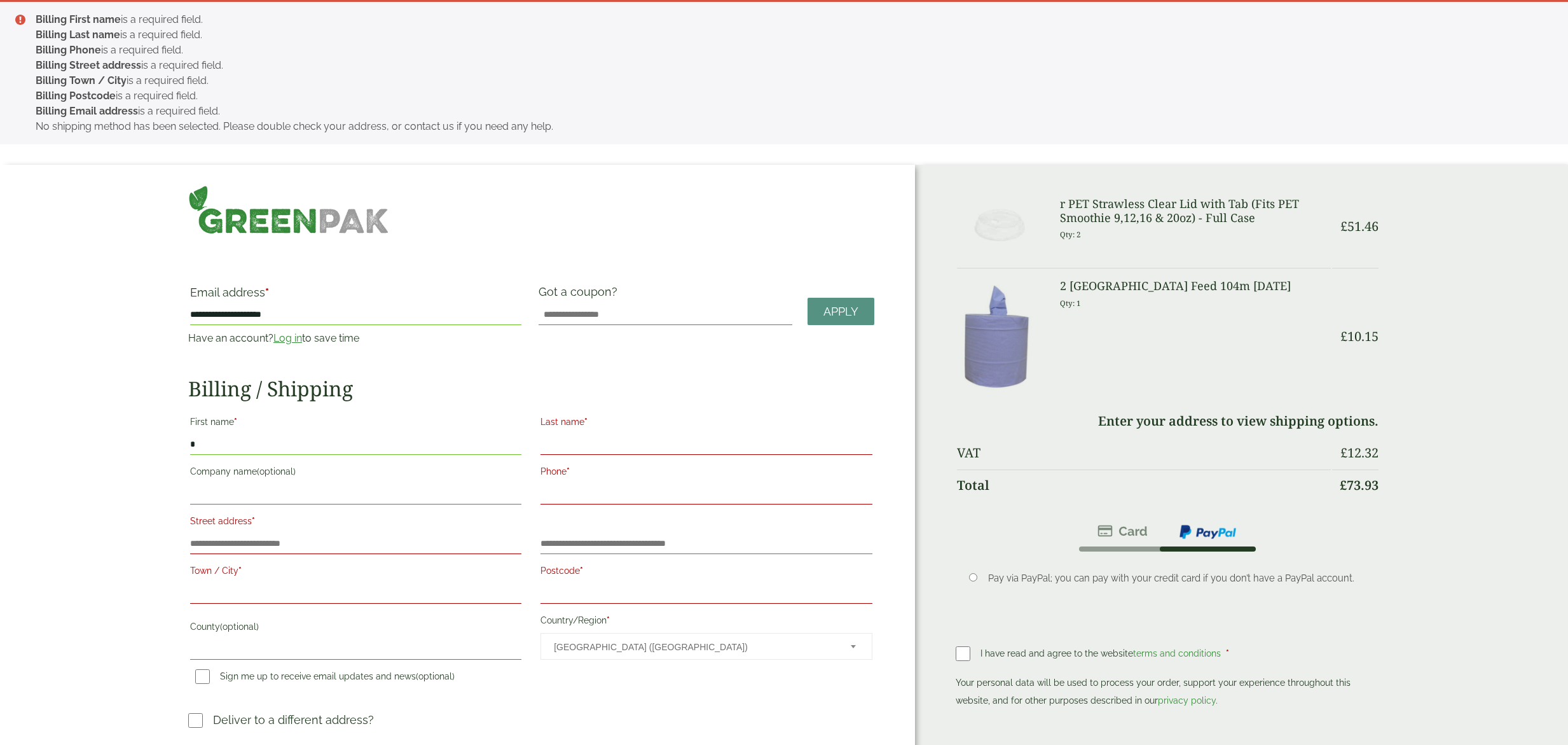
type input "*******"
click at [293, 499] on input "Company name (optional)" at bounding box center [356, 494] width 331 height 20
click at [224, 532] on label "Street address *" at bounding box center [356, 522] width 331 height 22
click at [224, 534] on input "Street address *" at bounding box center [356, 543] width 331 height 20
click at [552, 491] on input "Phone *" at bounding box center [706, 494] width 331 height 20
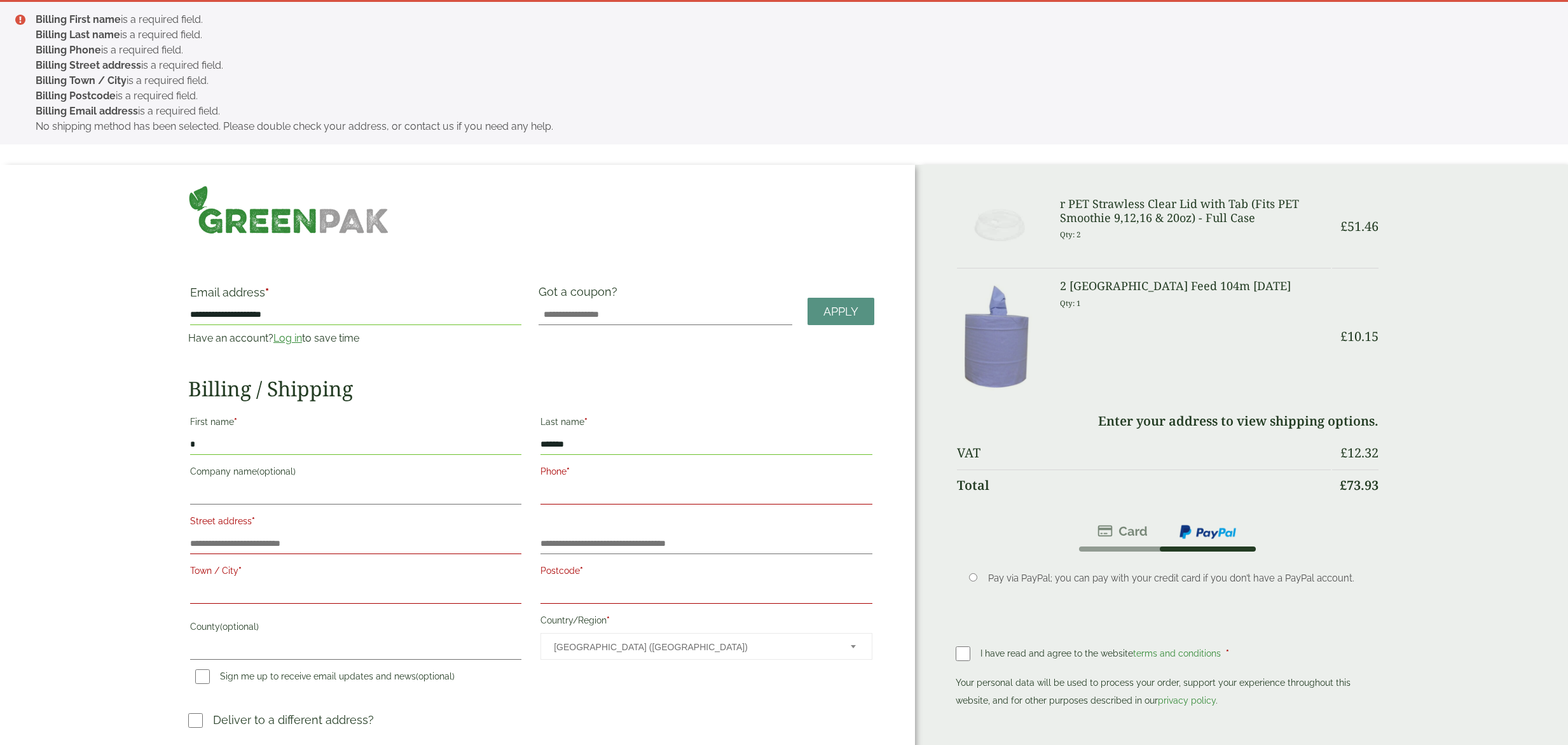
type input "**********"
click at [335, 543] on input "Street address *" at bounding box center [356, 543] width 331 height 20
click at [225, 536] on input "Street address *" at bounding box center [356, 543] width 331 height 20
click at [220, 541] on input "Street address *" at bounding box center [356, 543] width 331 height 20
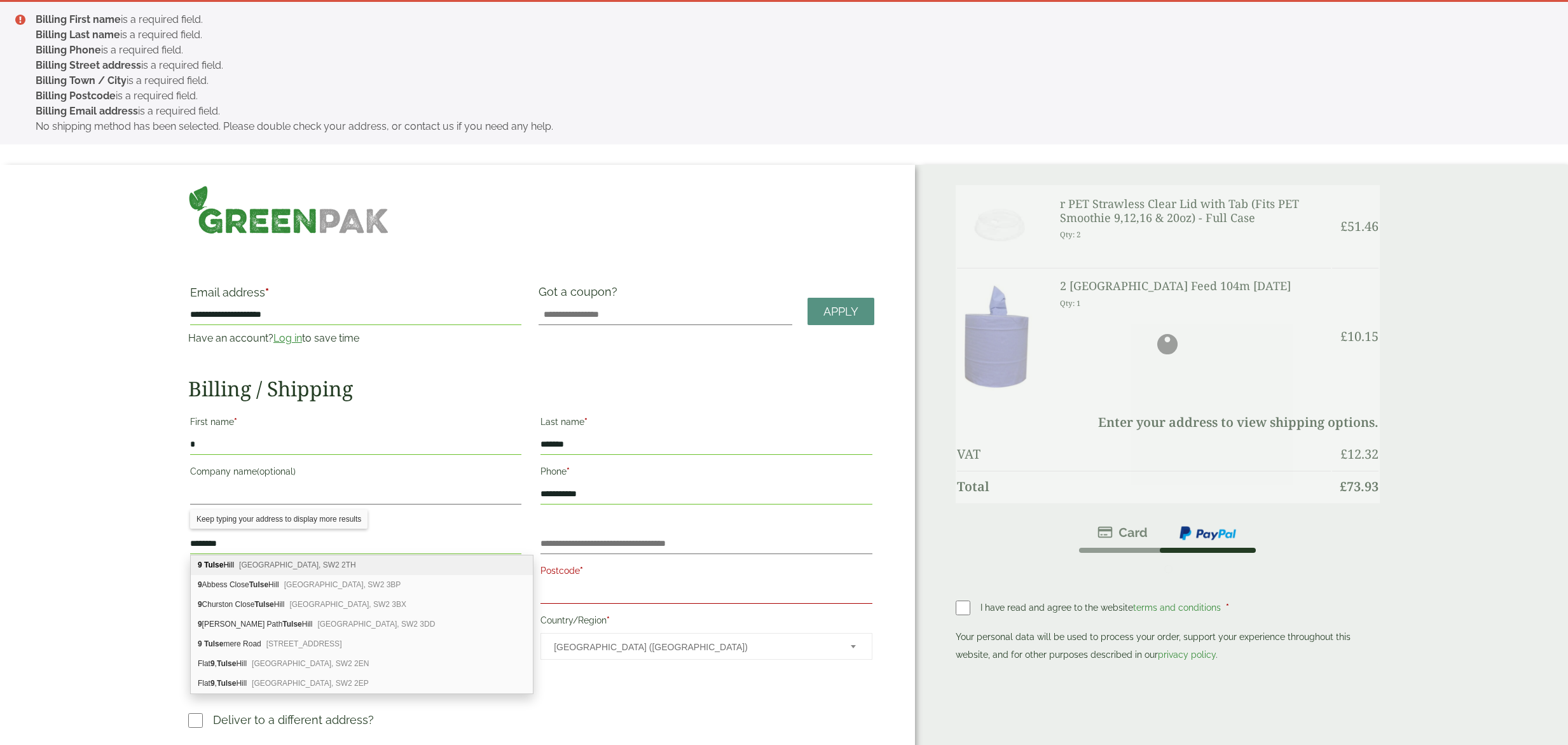
click at [223, 565] on b "Tulse" at bounding box center [213, 565] width 19 height 9
type input "**********"
type input "******"
type input "*******"
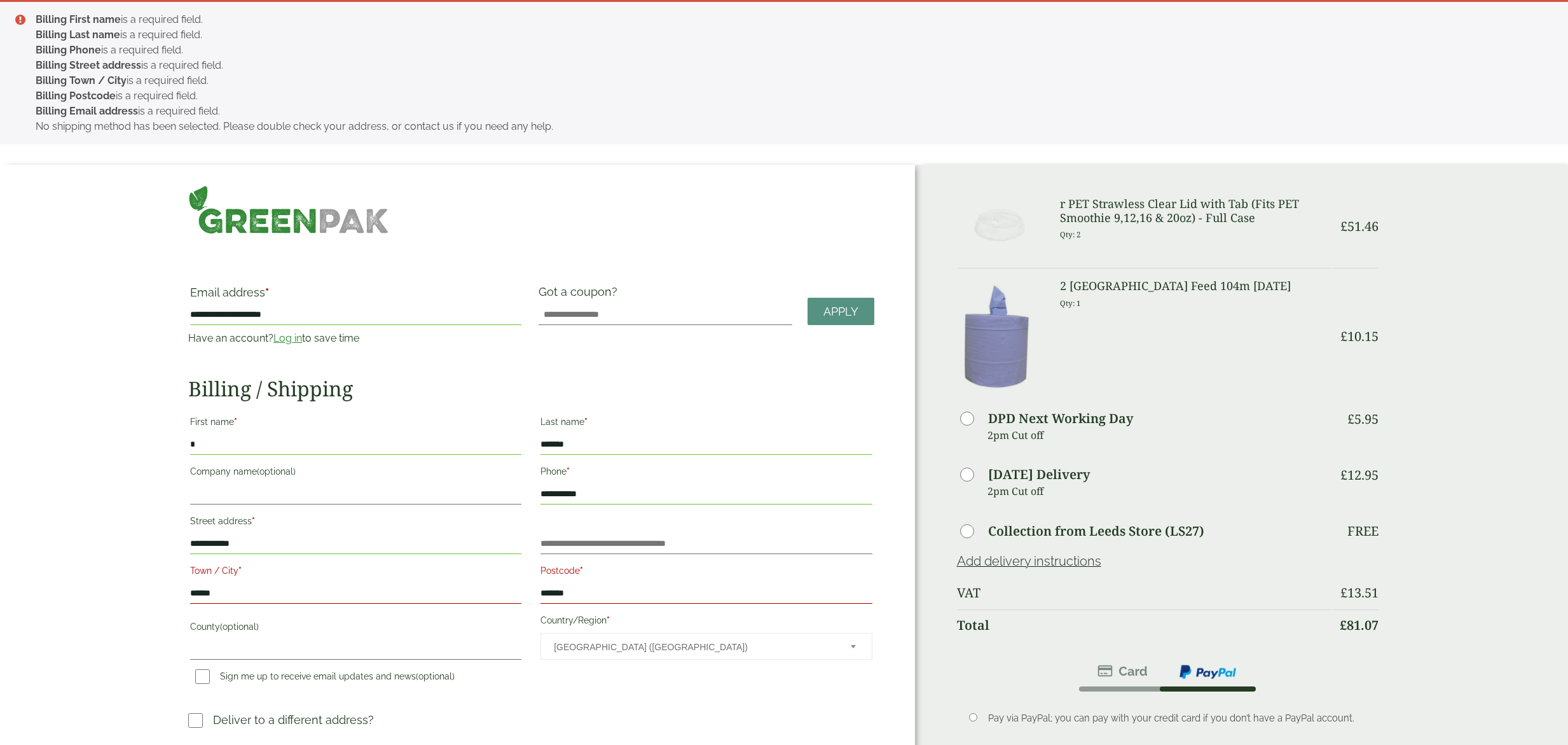
click at [1113, 219] on h3 "r PET Strawless Clear Lid with Tab (Fits PET Smoothie 9,12,16 & 20oz) - Full Ca…" at bounding box center [1195, 211] width 271 height 28
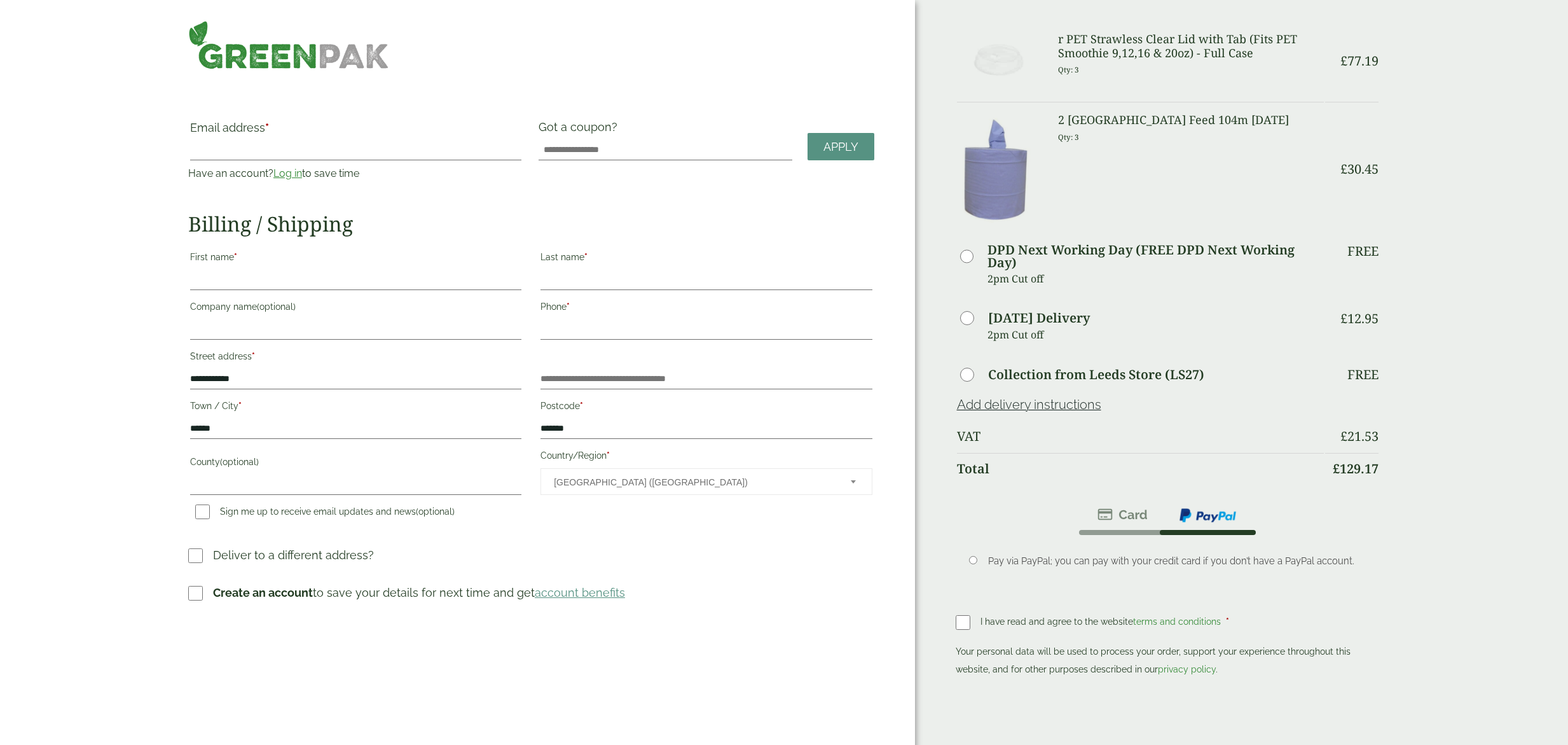
drag, startPoint x: 1092, startPoint y: 271, endPoint x: 996, endPoint y: 240, distance: 100.9
click at [996, 240] on td "DPD Next Working Day (FREE DPD Next Working Day) 2pm Cut off" at bounding box center [1141, 271] width 367 height 66
click at [1507, 295] on div "Order Summary Item Ammount r PET Strawless Clear Lid with Tab (Fits PET Smoothi…" at bounding box center [1241, 383] width 654 height 767
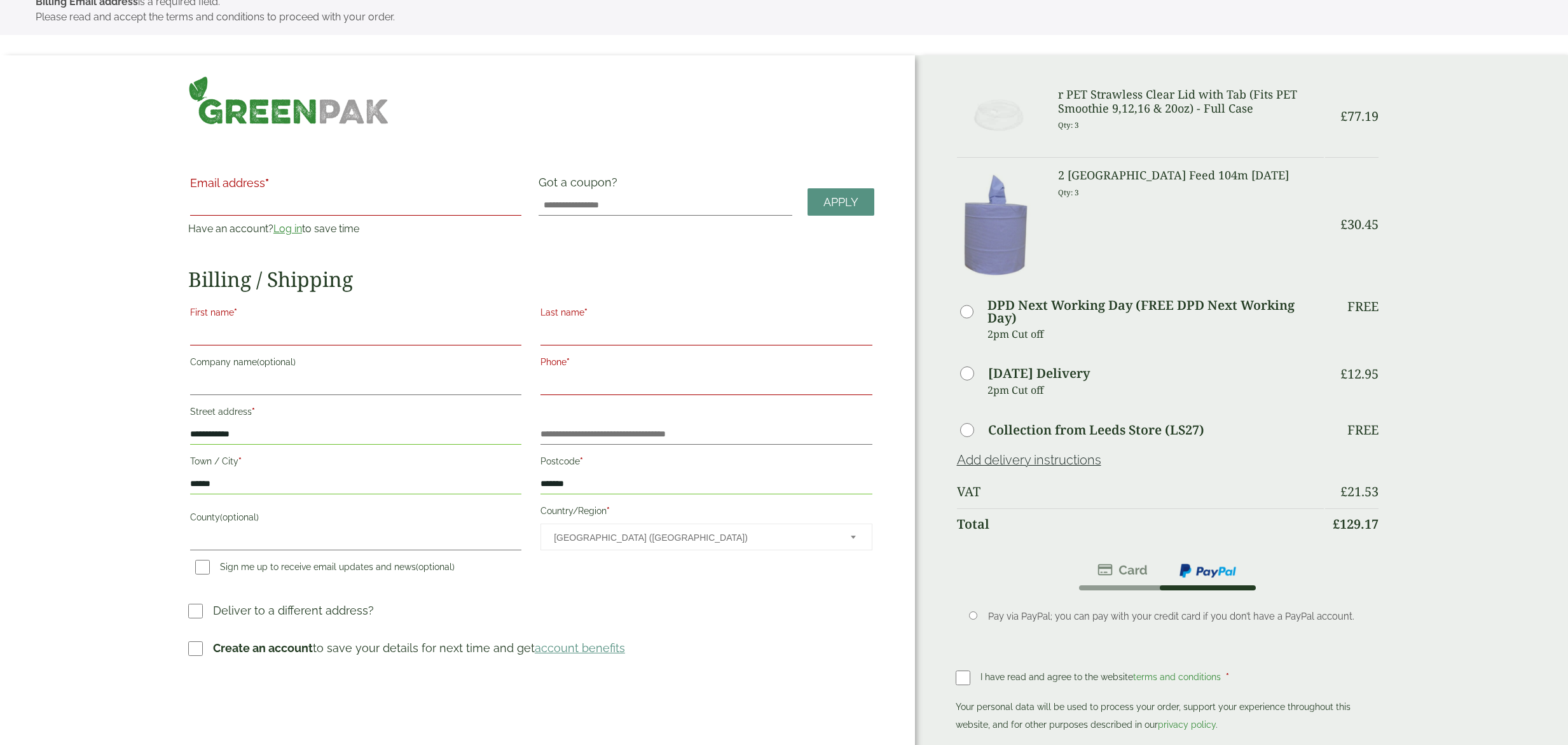
scroll to position [82, 0]
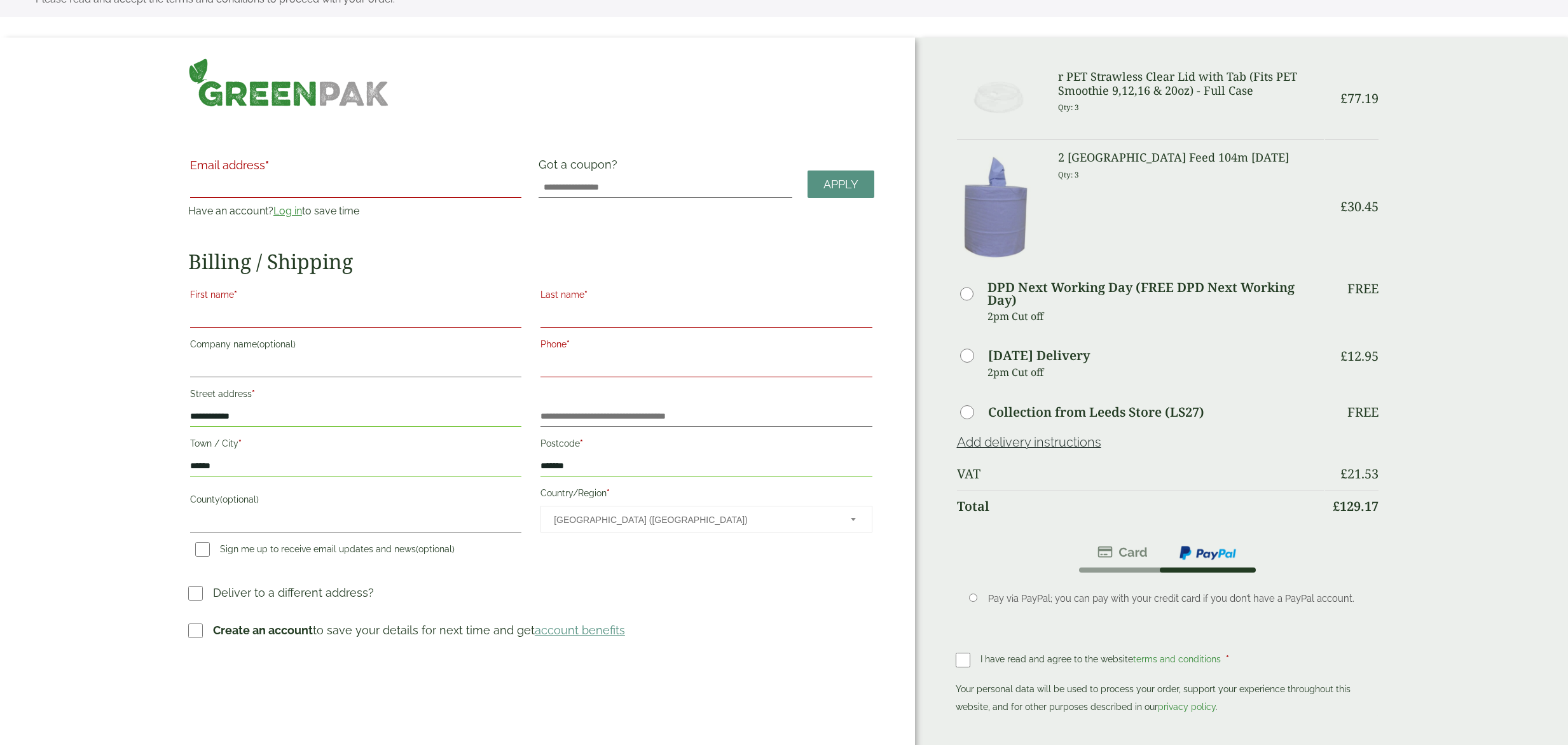
click at [246, 316] on input "First name *" at bounding box center [356, 317] width 331 height 20
type input "*"
click at [564, 319] on input "Last name *" at bounding box center [706, 317] width 331 height 20
type input "*******"
click at [581, 375] on input "Phone *" at bounding box center [706, 367] width 331 height 20
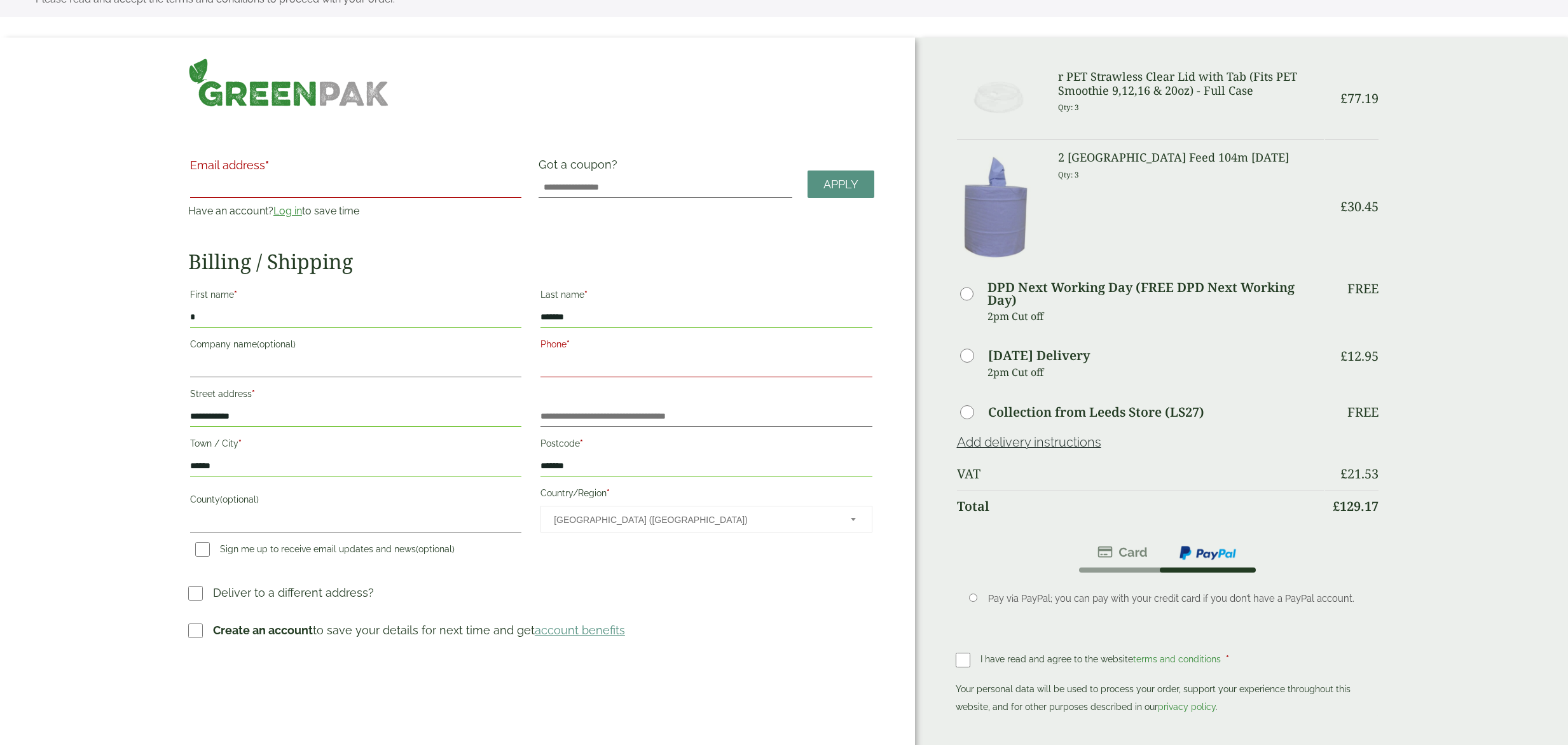
type input "**********"
click at [221, 373] on input "Company name (optional)" at bounding box center [356, 367] width 331 height 20
type input "**********"
click at [253, 191] on input "Email address *" at bounding box center [356, 187] width 331 height 20
type input "**********"
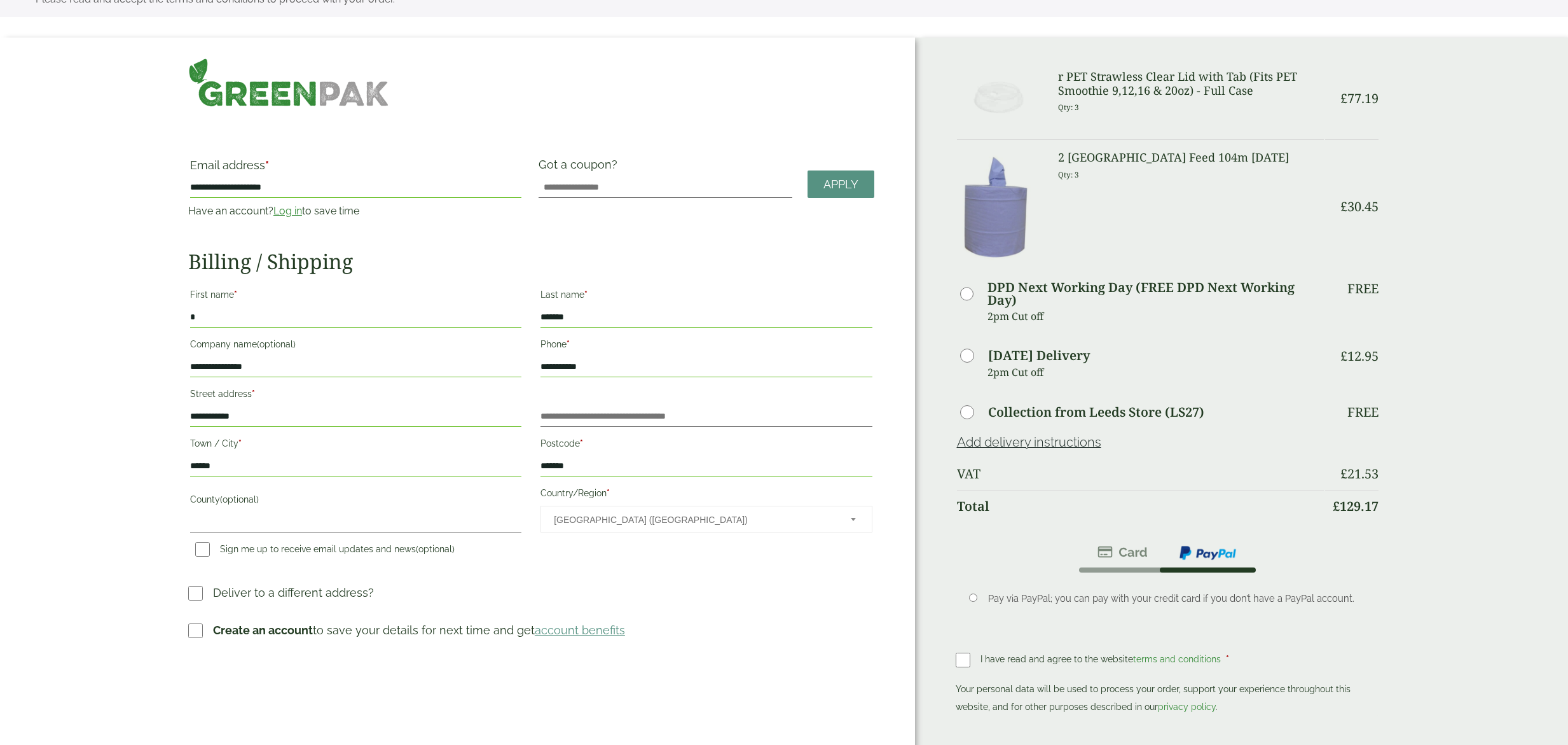
click at [83, 212] on div "**********" at bounding box center [457, 421] width 915 height 767
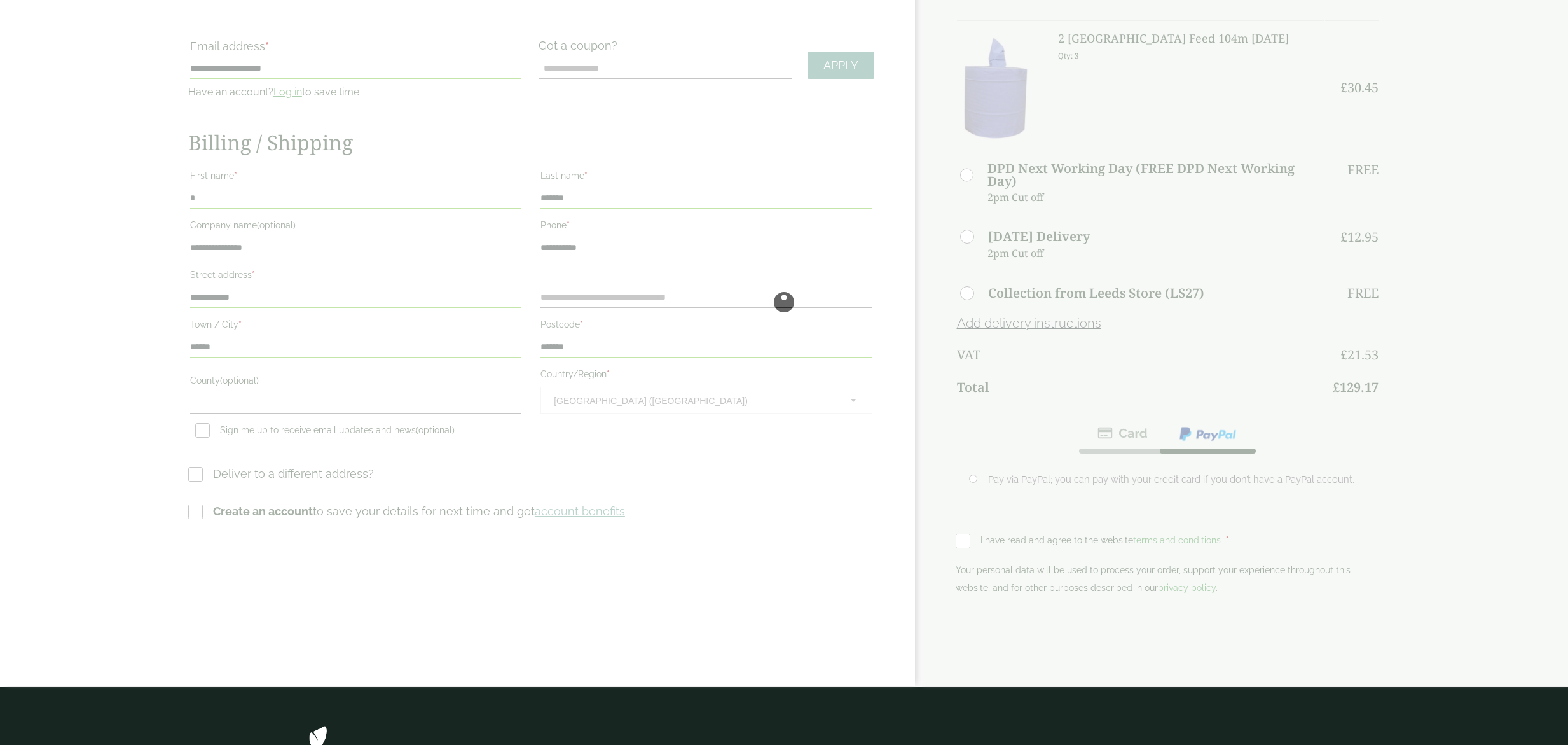
scroll to position [0, 0]
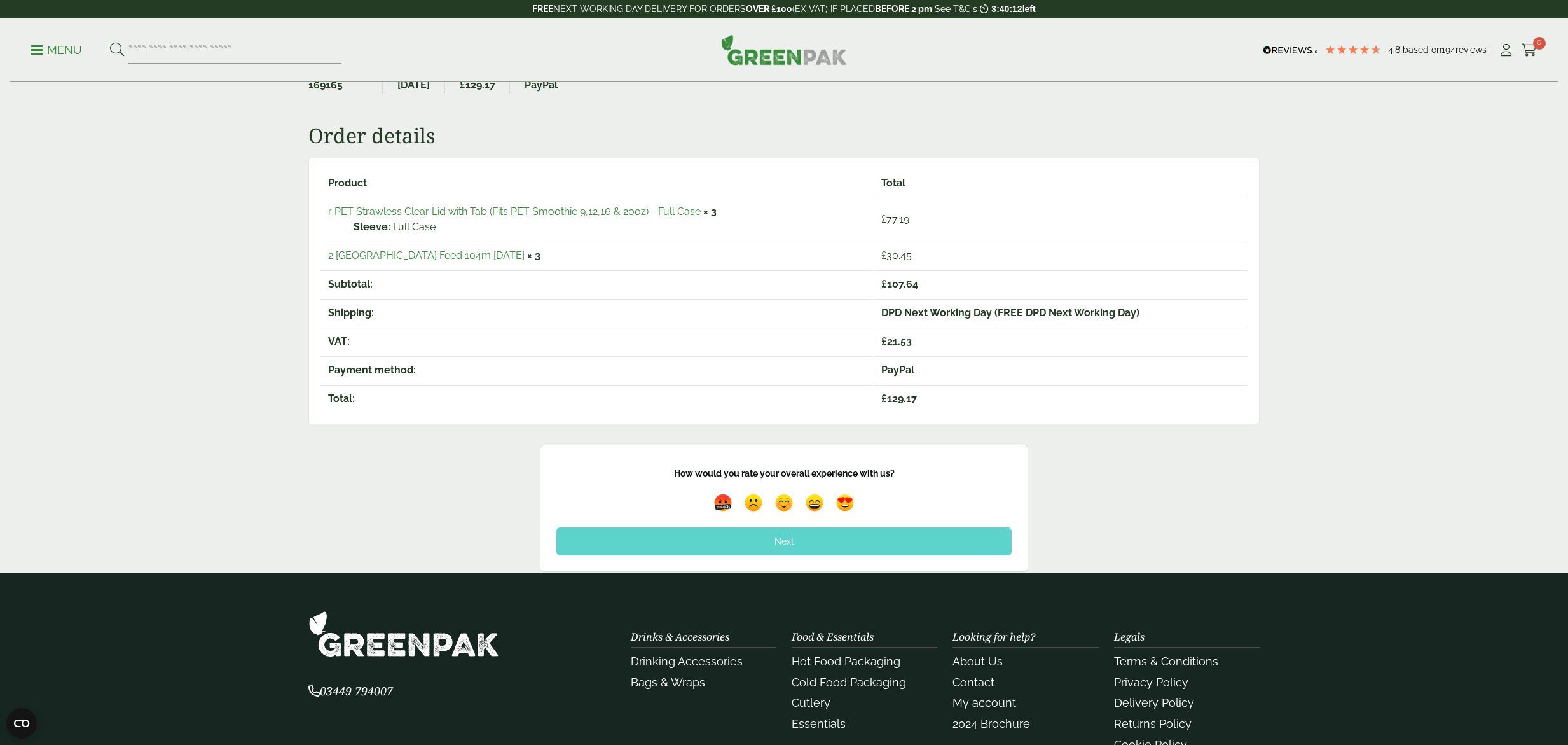
scroll to position [159, 0]
